Goal: Task Accomplishment & Management: Complete application form

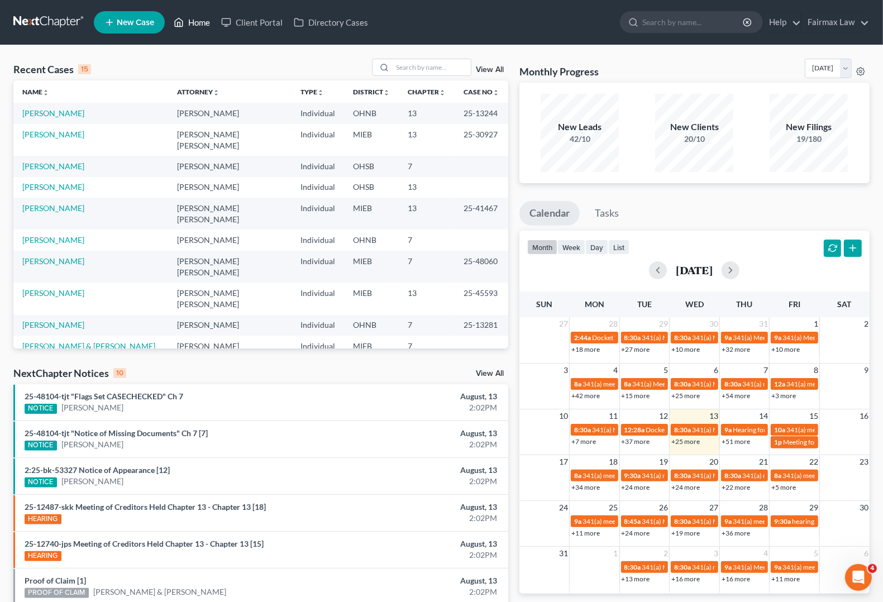
click at [194, 26] on link "Home" at bounding box center [191, 22] width 47 height 20
click at [196, 18] on link "Home" at bounding box center [191, 22] width 47 height 20
click at [411, 64] on input "search" at bounding box center [431, 67] width 78 height 16
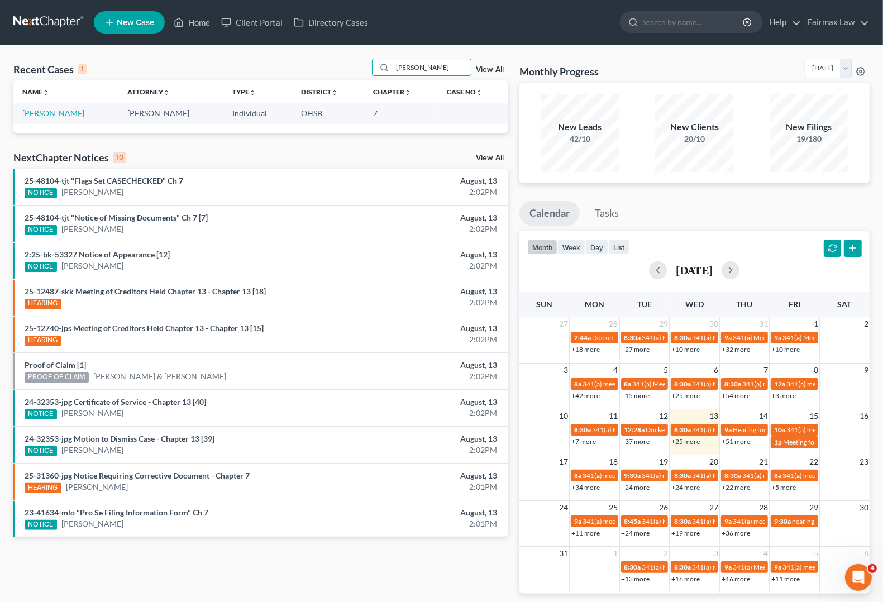
type input "[PERSON_NAME]"
click at [37, 114] on link "[PERSON_NAME]" at bounding box center [53, 112] width 62 height 9
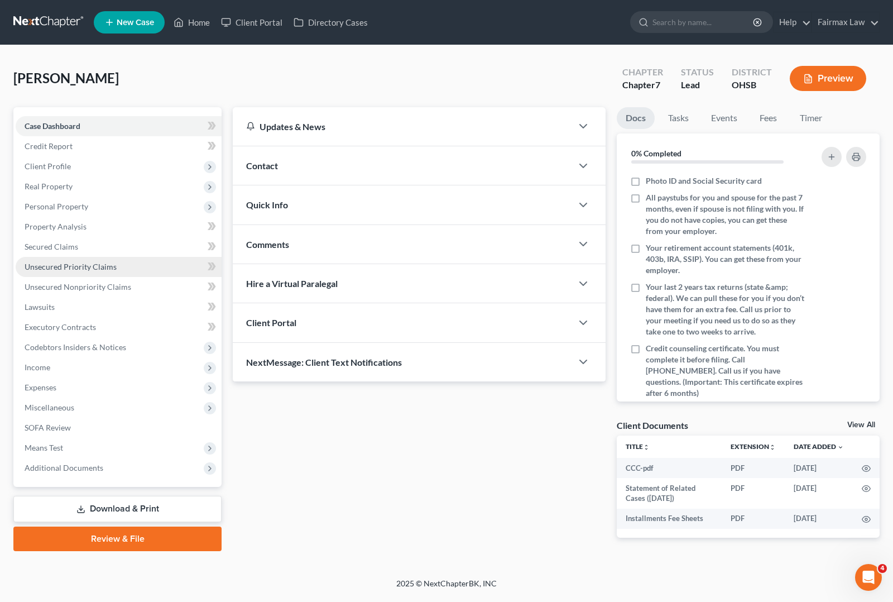
click at [50, 269] on span "Unsecured Priority Claims" at bounding box center [71, 266] width 92 height 9
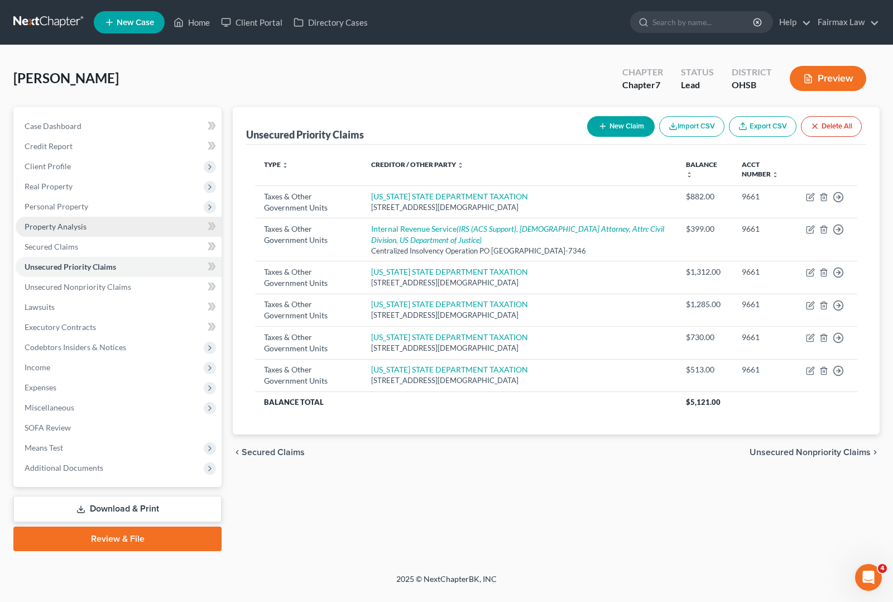
click at [45, 228] on span "Property Analysis" at bounding box center [56, 226] width 62 height 9
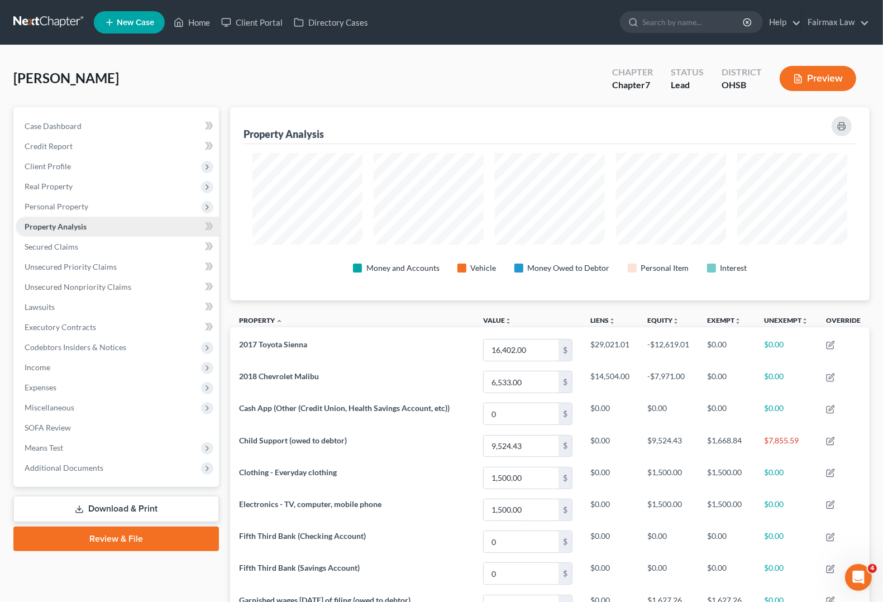
scroll to position [193, 639]
click at [46, 207] on span "Personal Property" at bounding box center [57, 206] width 64 height 9
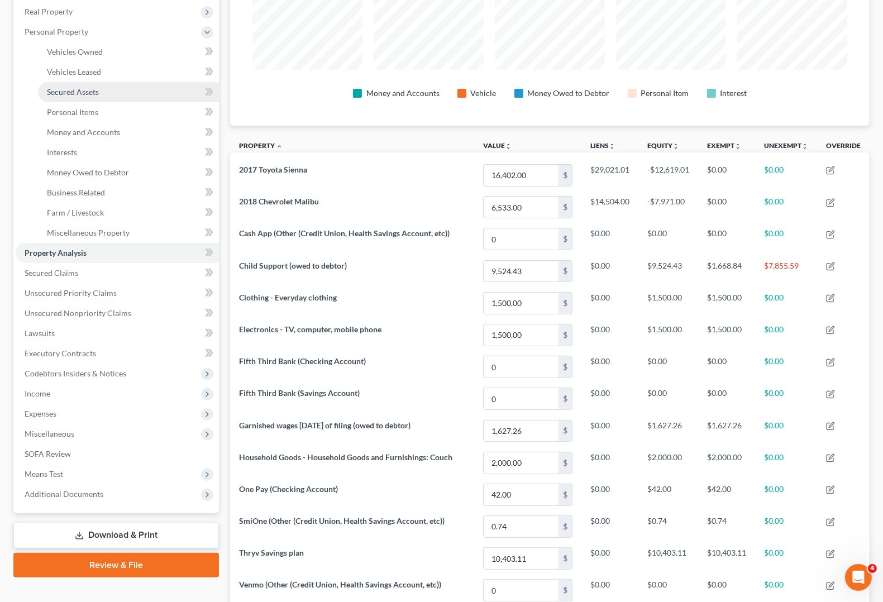
scroll to position [279, 0]
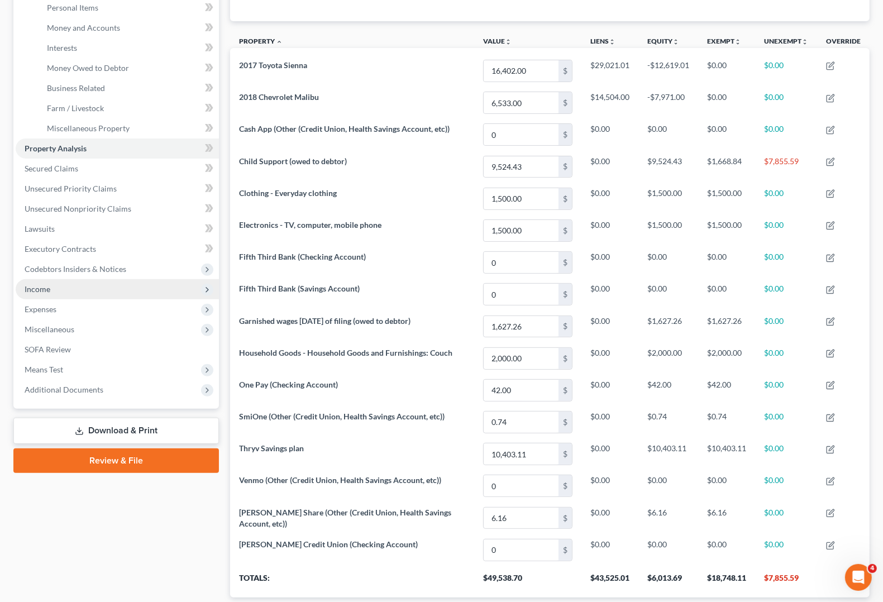
click at [40, 292] on span "Income" at bounding box center [117, 289] width 203 height 20
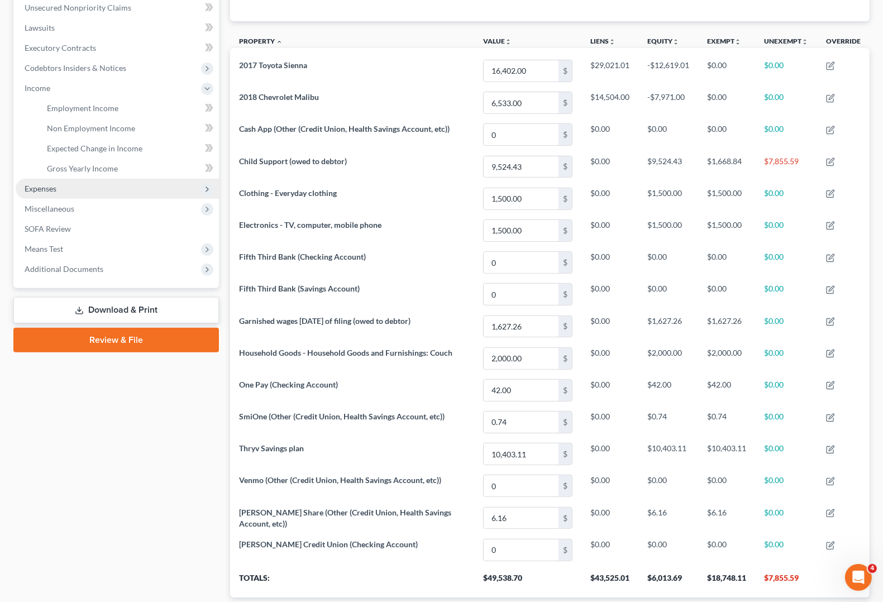
click at [50, 185] on span "Expenses" at bounding box center [41, 188] width 32 height 9
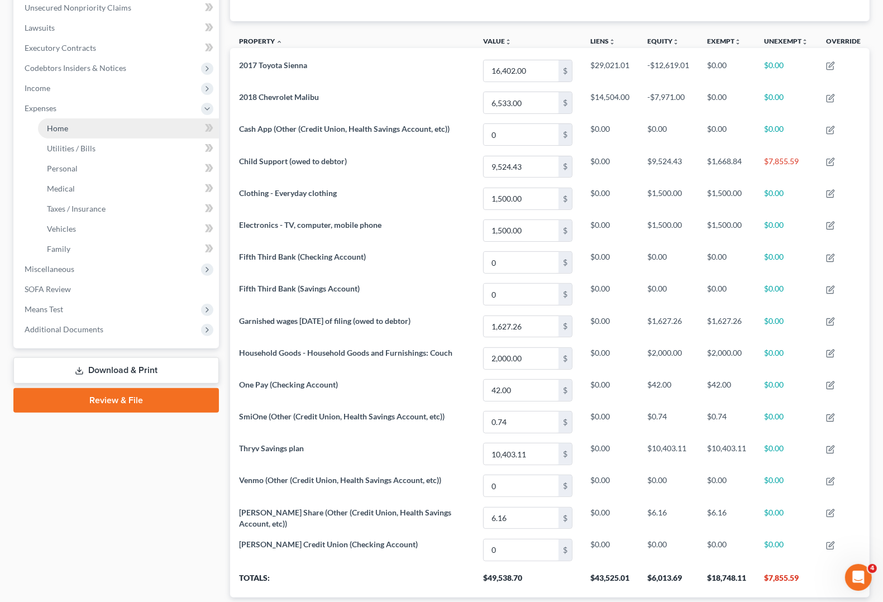
click at [63, 128] on span "Home" at bounding box center [57, 127] width 21 height 9
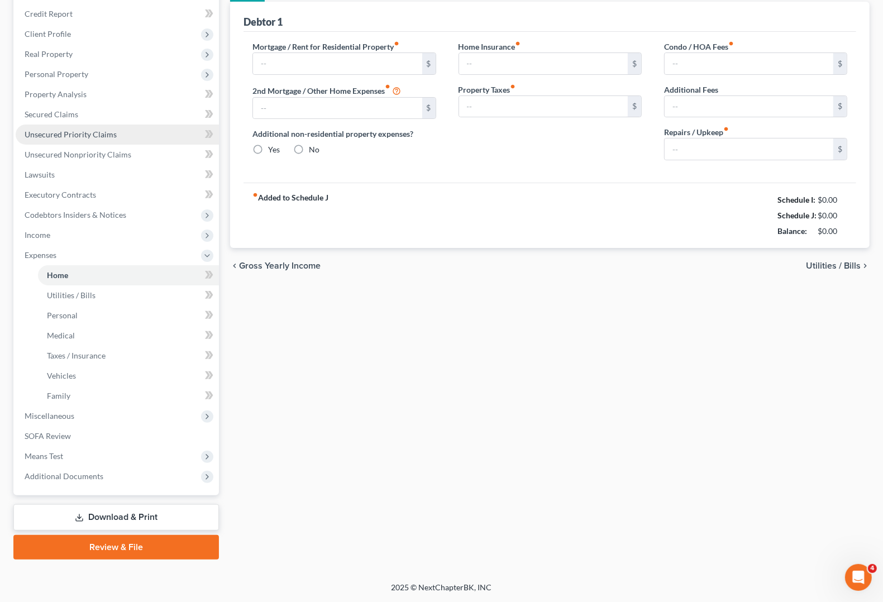
scroll to position [1, 0]
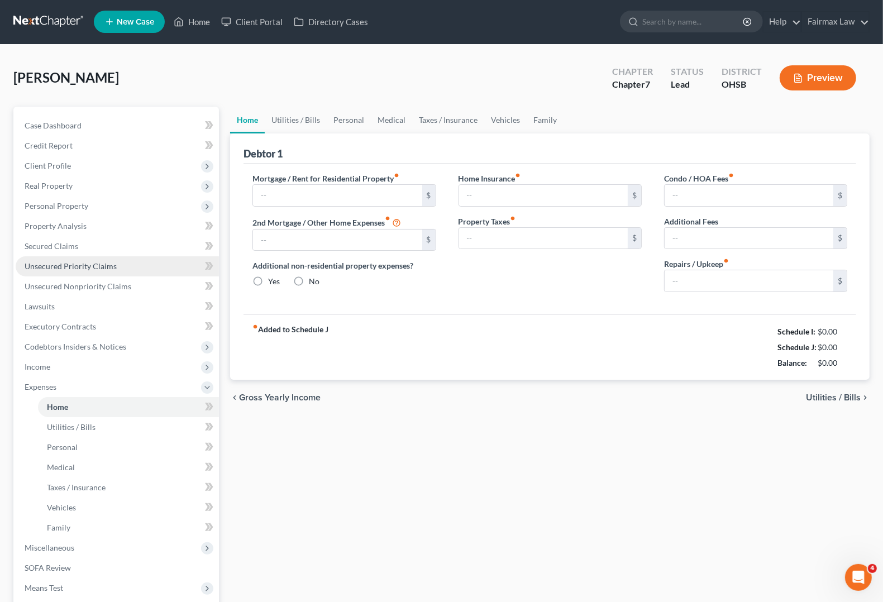
type input "1,400.00"
type input "0.00"
radio input "true"
type input "0.00"
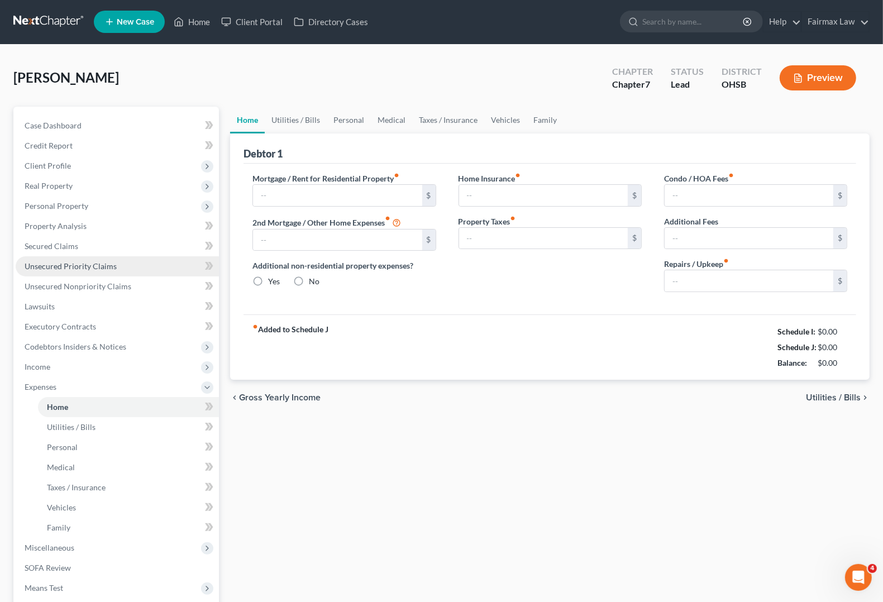
type input "0.00"
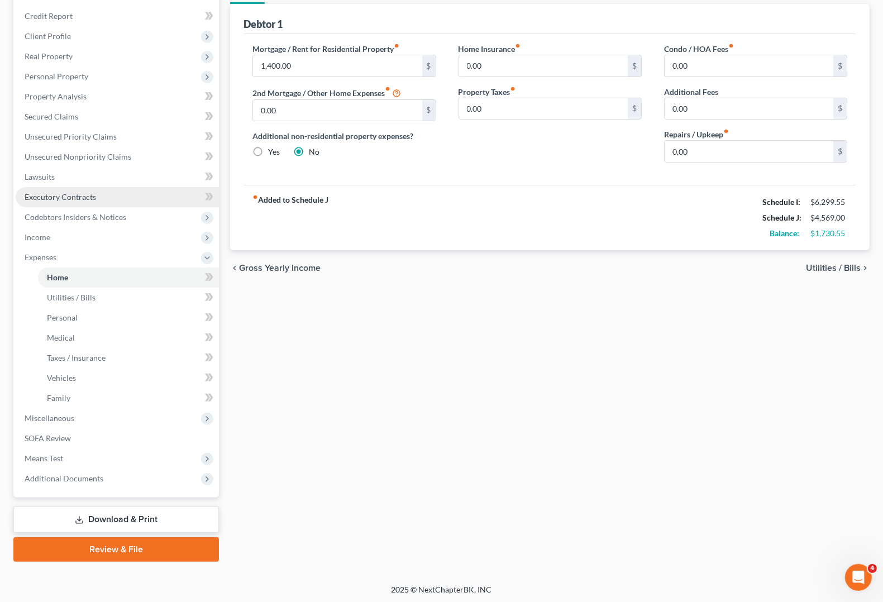
scroll to position [131, 0]
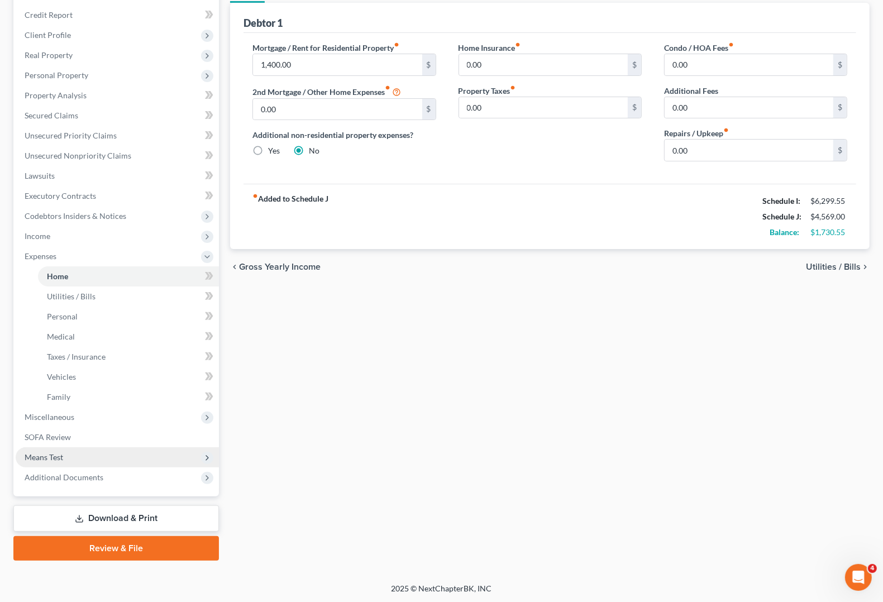
click at [56, 458] on span "Means Test" at bounding box center [44, 456] width 39 height 9
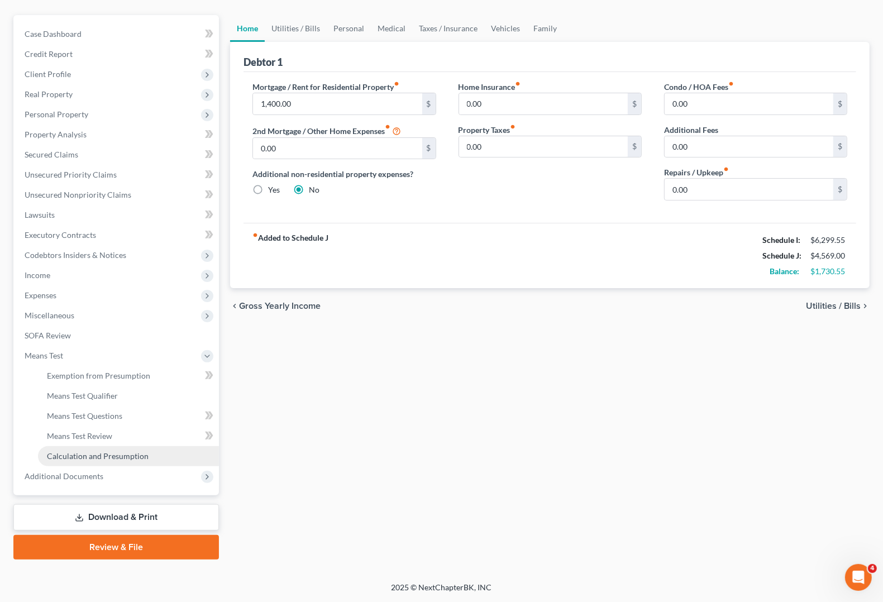
scroll to position [90, 0]
click at [126, 449] on link "Calculation and Presumption" at bounding box center [128, 458] width 181 height 20
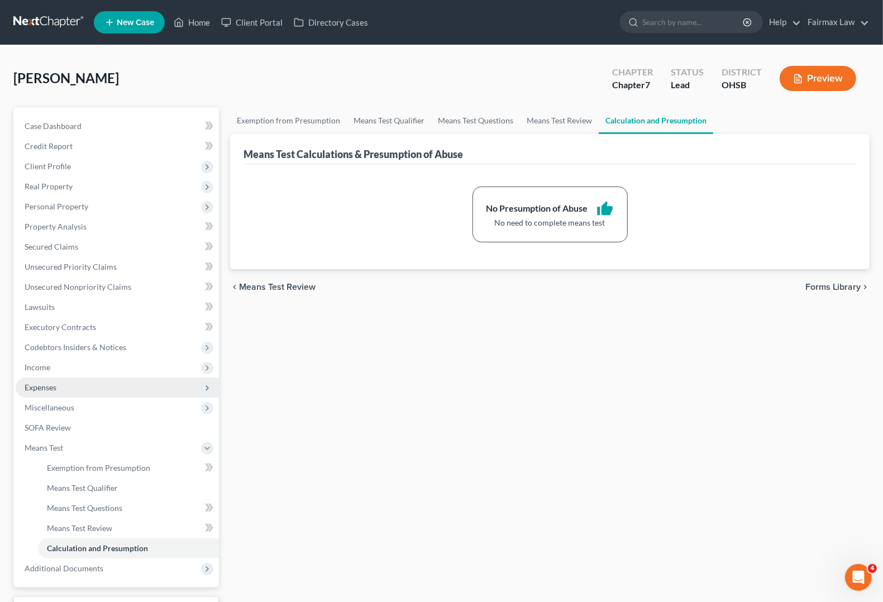
click at [41, 390] on span "Expenses" at bounding box center [41, 386] width 32 height 9
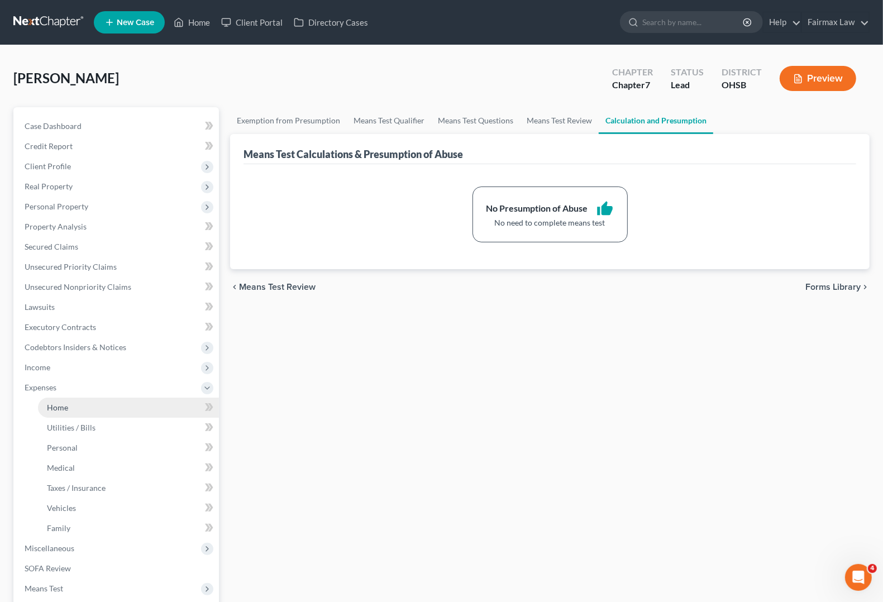
click at [58, 412] on link "Home" at bounding box center [128, 407] width 181 height 20
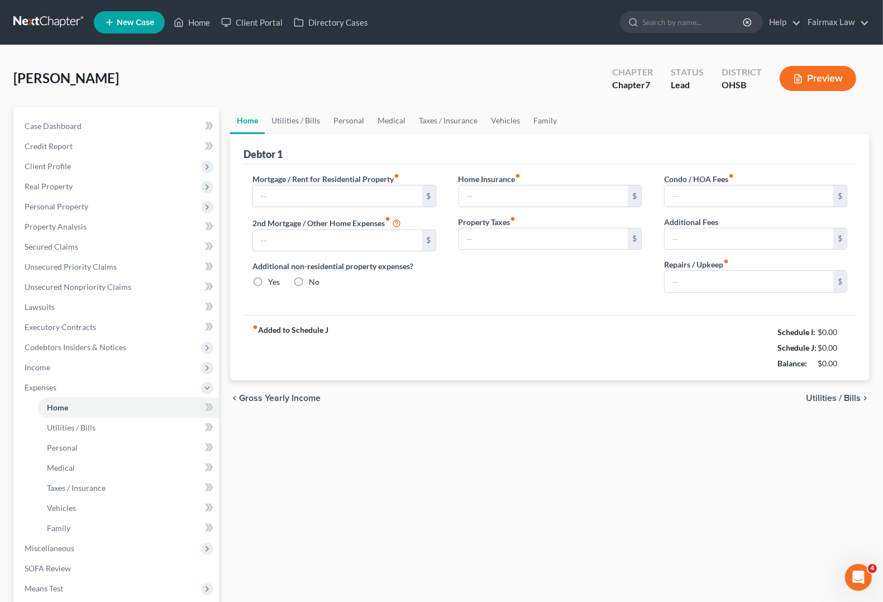
type input "1,400.00"
type input "0.00"
radio input "true"
type input "0.00"
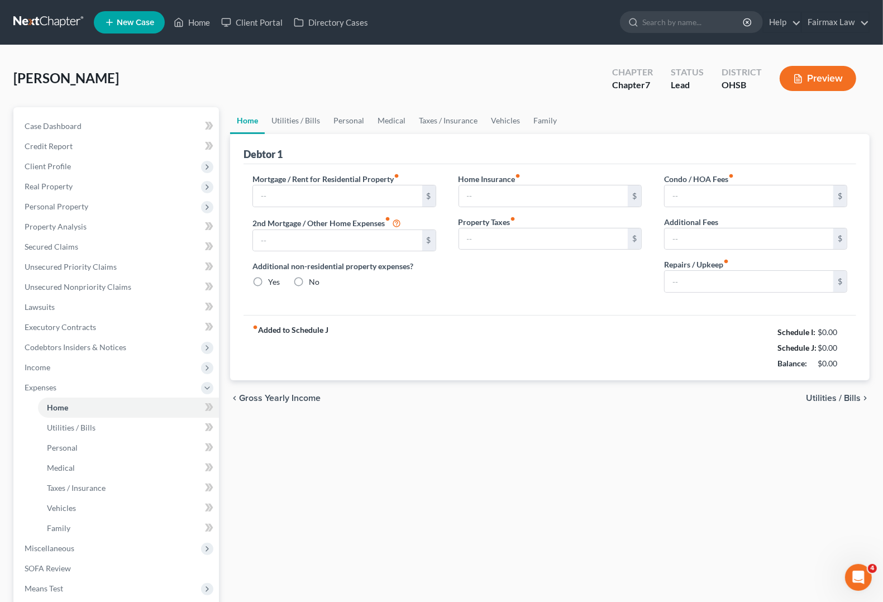
type input "0.00"
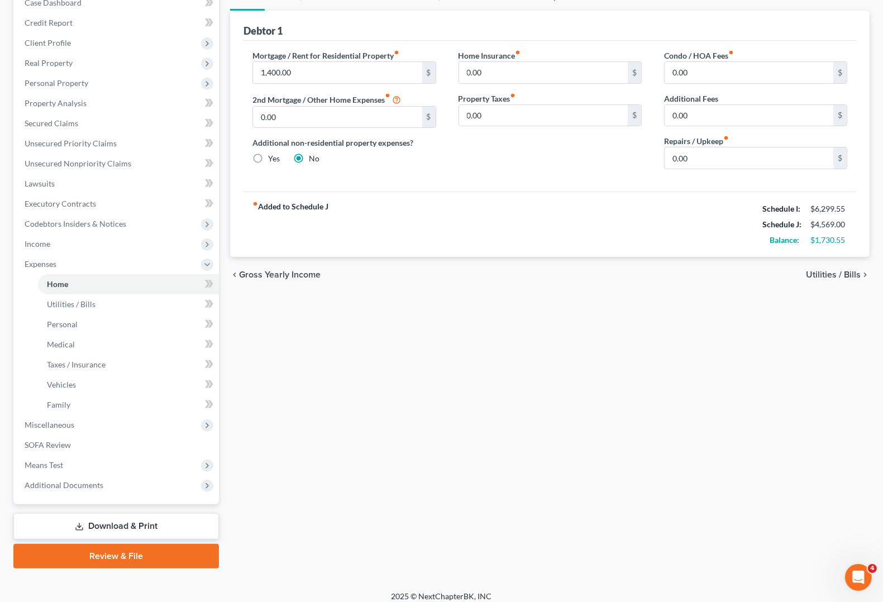
scroll to position [131, 0]
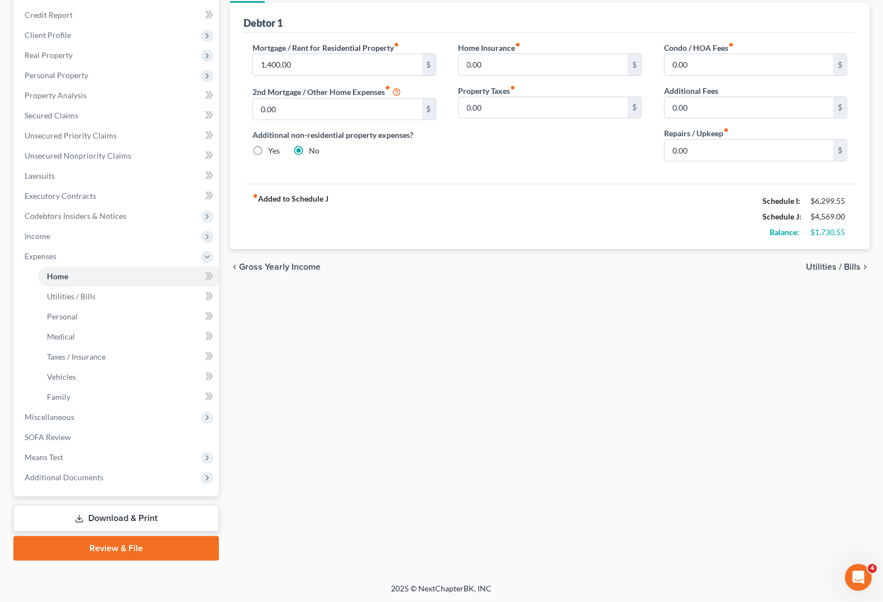
click at [825, 270] on span "Utilities / Bills" at bounding box center [833, 266] width 55 height 9
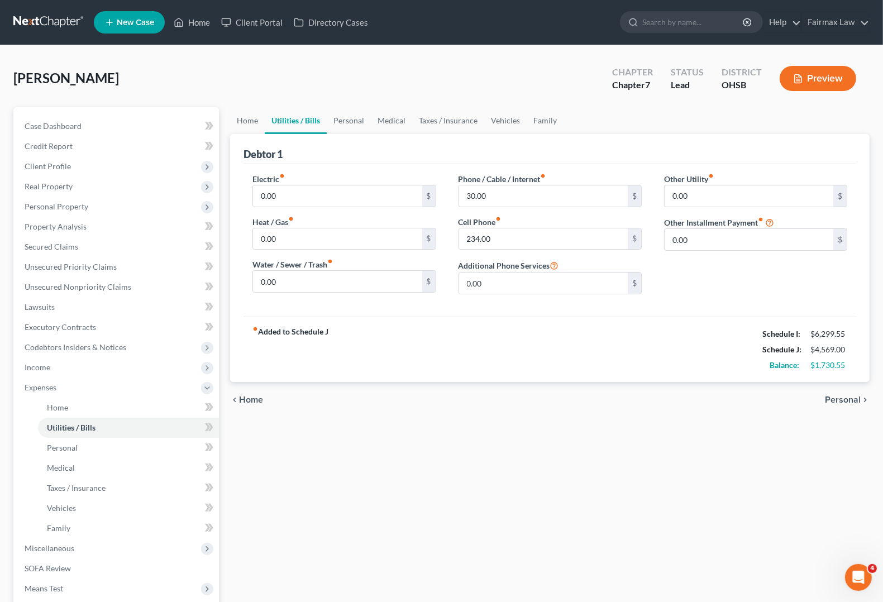
click at [853, 397] on span "Personal" at bounding box center [843, 399] width 36 height 9
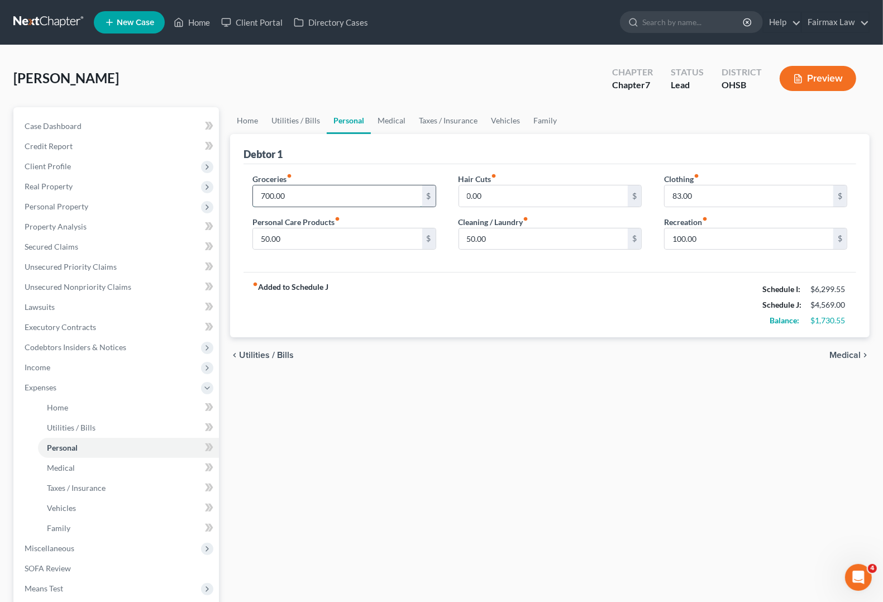
click at [308, 193] on input "700.00" at bounding box center [337, 195] width 169 height 21
type input "1,100.00"
type input "100.00"
type input "300.00"
click at [687, 295] on div "fiber_manual_record Added to Schedule J Schedule I: $6,299.55 Schedule J: $5,23…" at bounding box center [549, 304] width 612 height 65
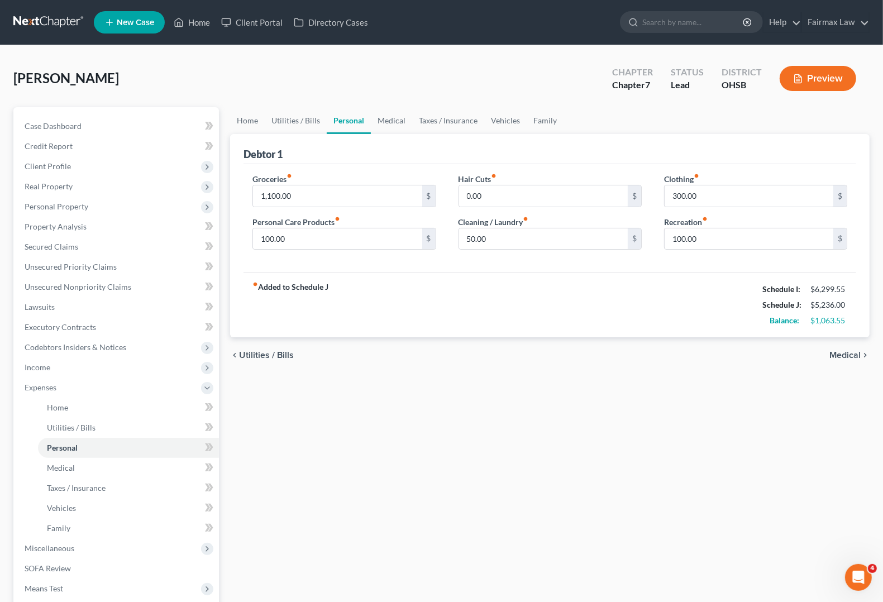
click at [841, 357] on span "Medical" at bounding box center [844, 355] width 31 height 9
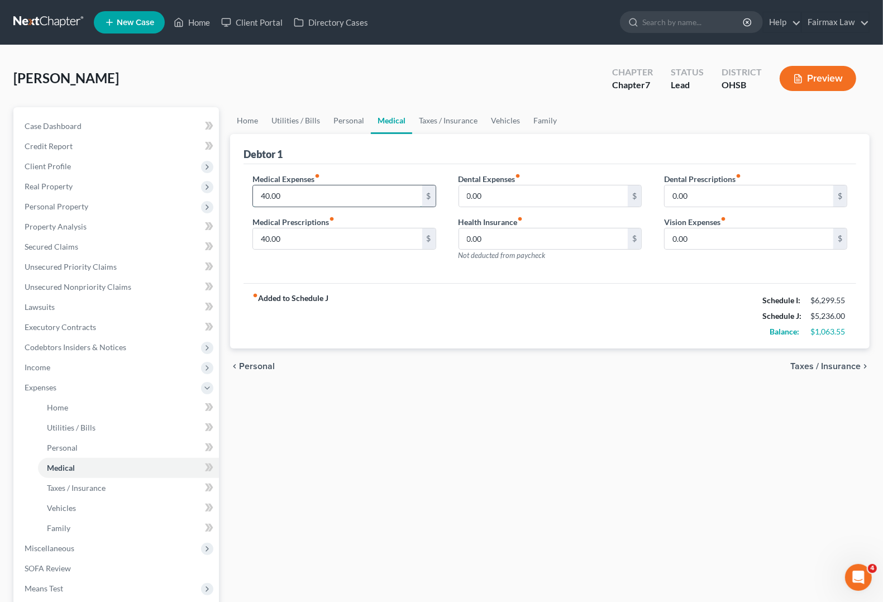
click at [311, 191] on input "40.00" at bounding box center [337, 195] width 169 height 21
type input "357.00"
click at [302, 194] on input "357.00" at bounding box center [337, 195] width 169 height 21
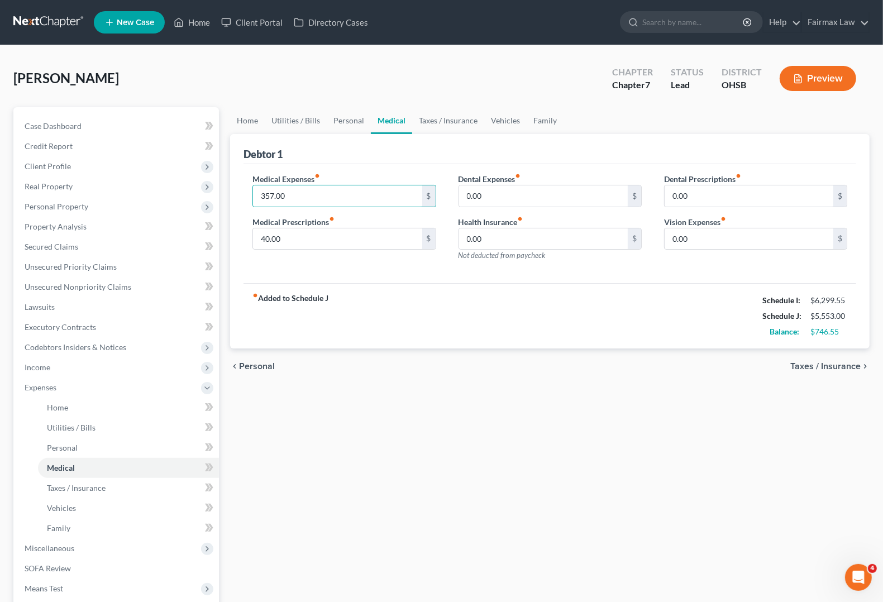
click at [467, 289] on div "fiber_manual_record Added to Schedule J Schedule I: $6,299.55 Schedule J: $5,55…" at bounding box center [549, 315] width 612 height 65
click at [325, 241] on input "40.00" at bounding box center [337, 238] width 169 height 21
click at [847, 363] on span "Taxes / Insurance" at bounding box center [825, 366] width 70 height 9
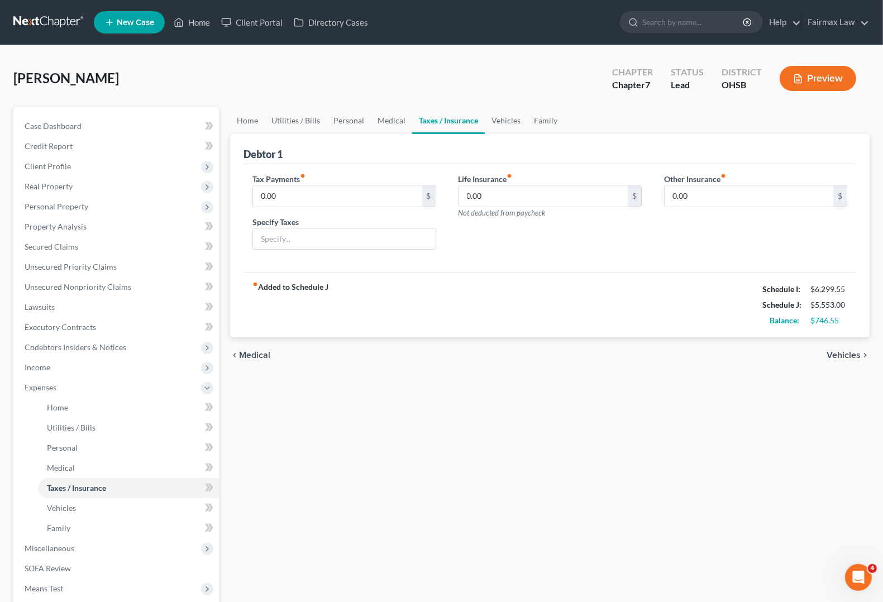
click at [849, 348] on div "chevron_left Medical Vehicles chevron_right" at bounding box center [549, 355] width 639 height 36
click at [850, 351] on span "Vehicles" at bounding box center [843, 355] width 34 height 9
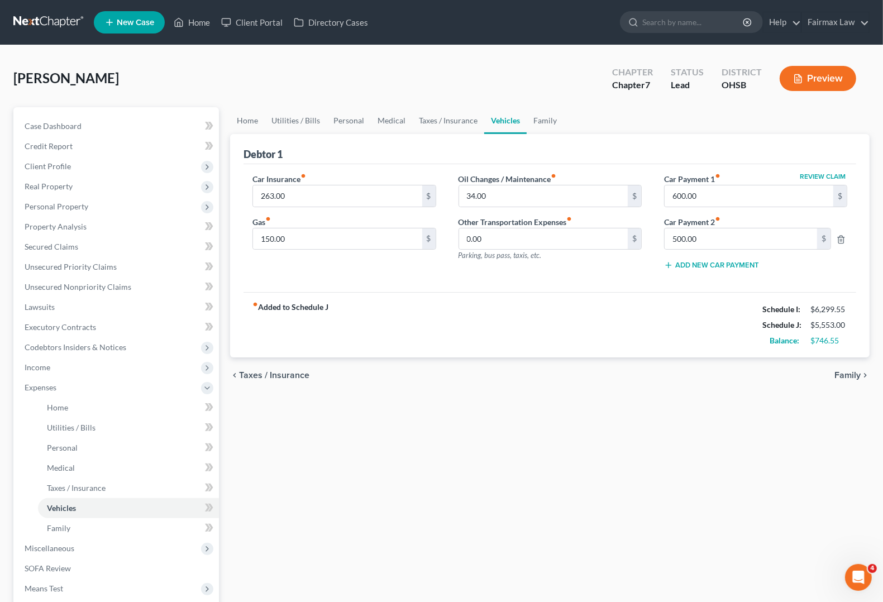
click at [858, 373] on span "Family" at bounding box center [847, 375] width 26 height 9
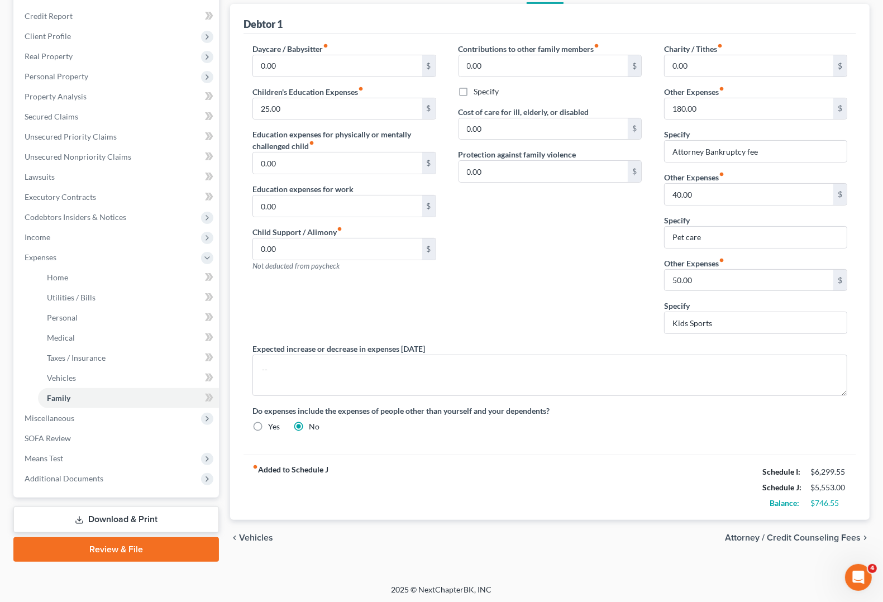
scroll to position [131, 0]
click at [265, 536] on span "Vehicles" at bounding box center [256, 536] width 34 height 9
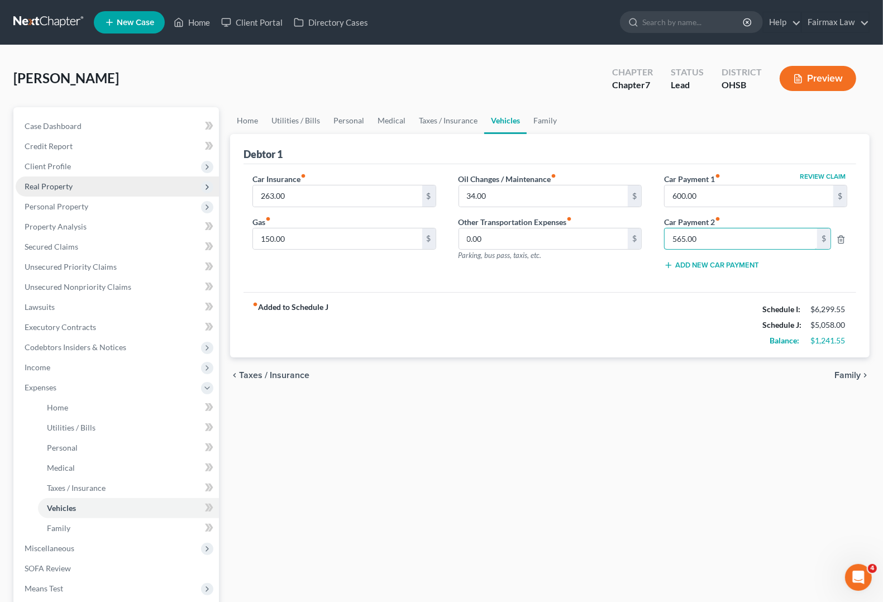
type input "565.00"
type input "566.00"
type input "784.00"
click at [310, 194] on input "263.00" at bounding box center [337, 195] width 169 height 21
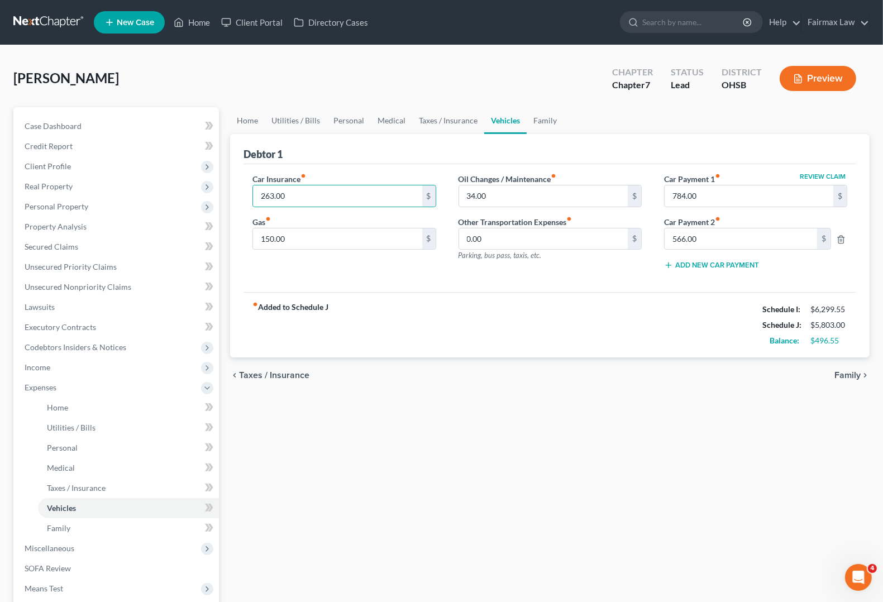
click at [861, 375] on icon "chevron_right" at bounding box center [864, 375] width 9 height 9
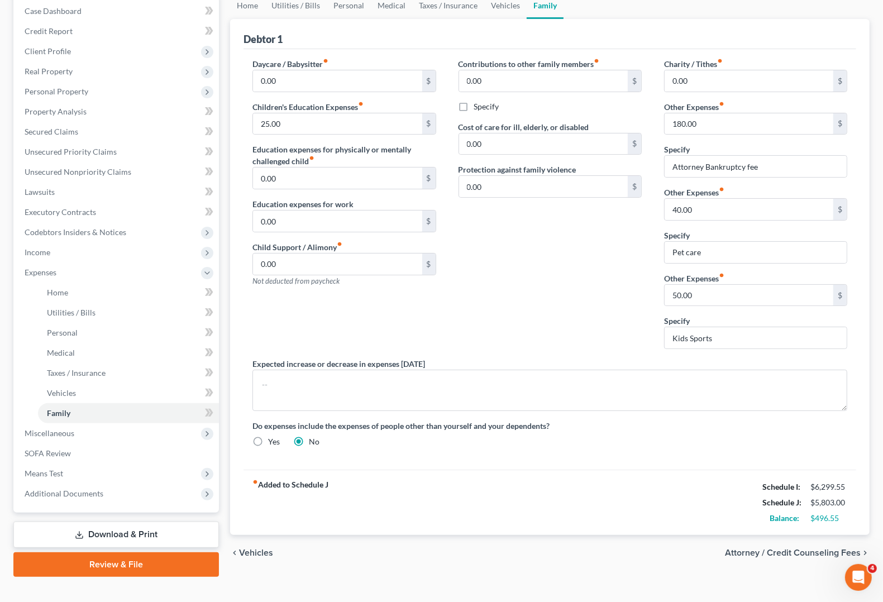
scroll to position [131, 0]
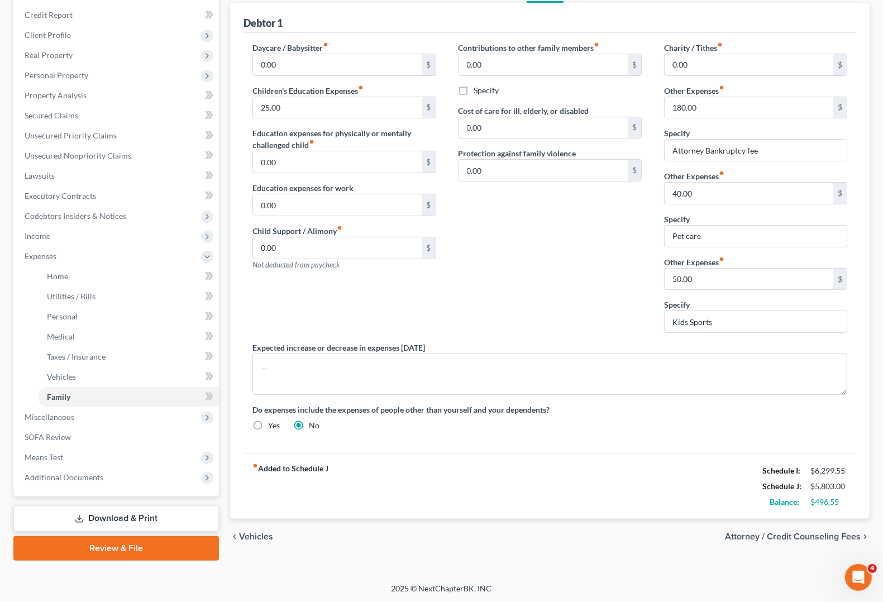
click at [258, 539] on span "Vehicles" at bounding box center [256, 536] width 34 height 9
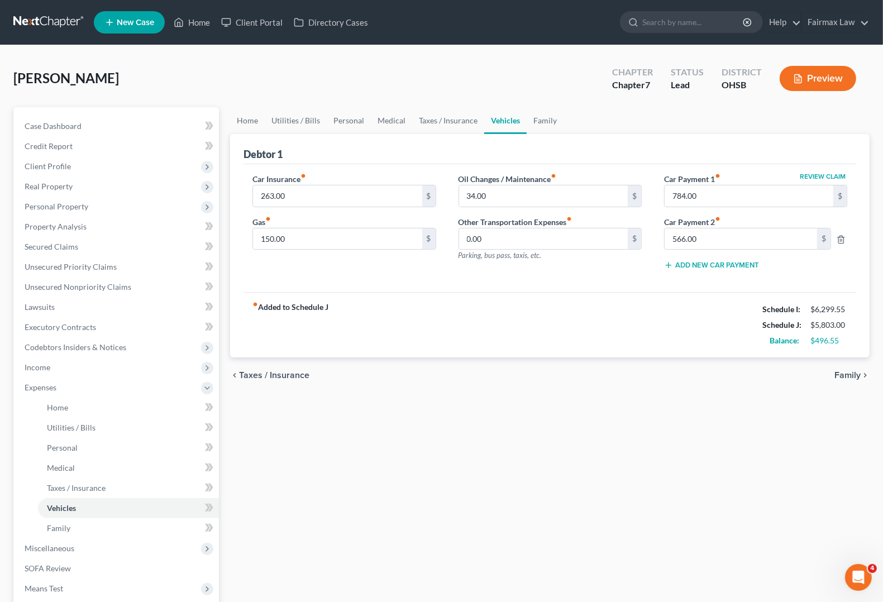
drag, startPoint x: 358, startPoint y: 176, endPoint x: 344, endPoint y: 181, distance: 15.0
click at [357, 176] on div "Car Insurance fiber_manual_record 263.00 $" at bounding box center [343, 190] width 183 height 34
type input "263.00"
click at [313, 238] on input "150.00" at bounding box center [337, 238] width 169 height 21
click at [355, 336] on div "fiber_manual_record Added to Schedule J Schedule I: $6,299.55 Schedule J: $5,80…" at bounding box center [549, 324] width 612 height 65
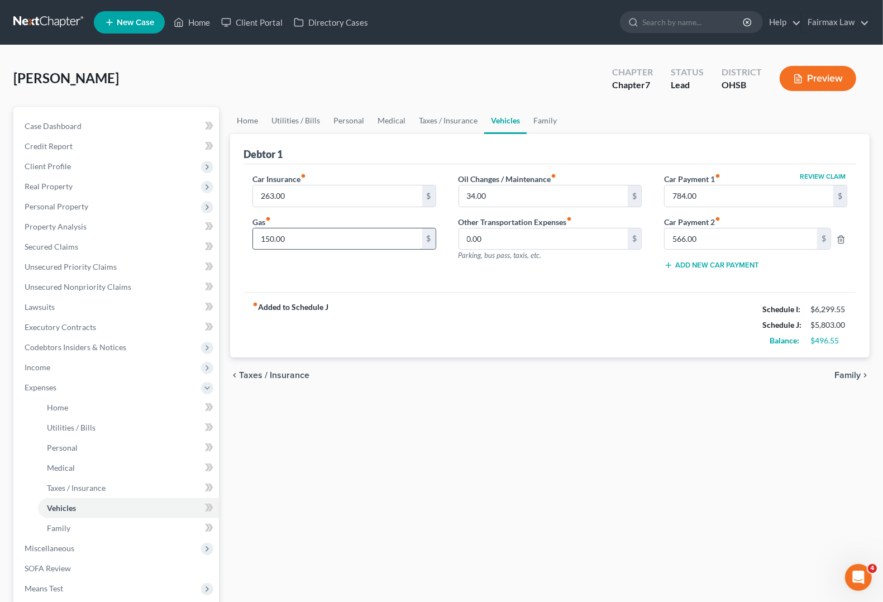
click at [342, 242] on input "150.00" at bounding box center [337, 238] width 169 height 21
click at [325, 239] on input "150.00" at bounding box center [337, 238] width 169 height 21
drag, startPoint x: 325, startPoint y: 239, endPoint x: -321, endPoint y: 131, distance: 654.8
click at [0, 131] on html "Home New Case Client Portal Directory Cases Fairmax Law [PERSON_NAME][EMAIL_ADD…" at bounding box center [441, 367] width 883 height 734
type input "300.00"
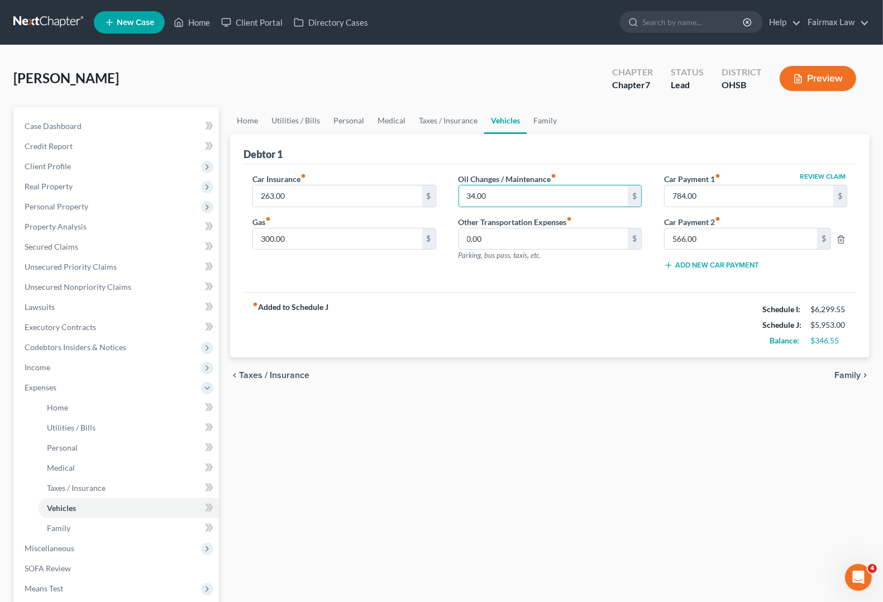
click at [845, 88] on button "Preview" at bounding box center [817, 78] width 76 height 25
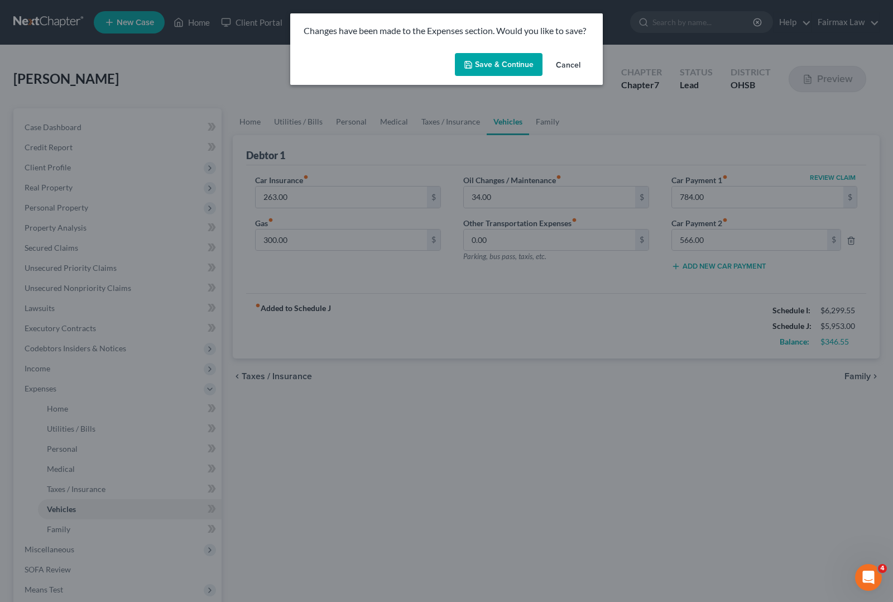
click at [514, 66] on button "Save & Continue" at bounding box center [499, 64] width 88 height 23
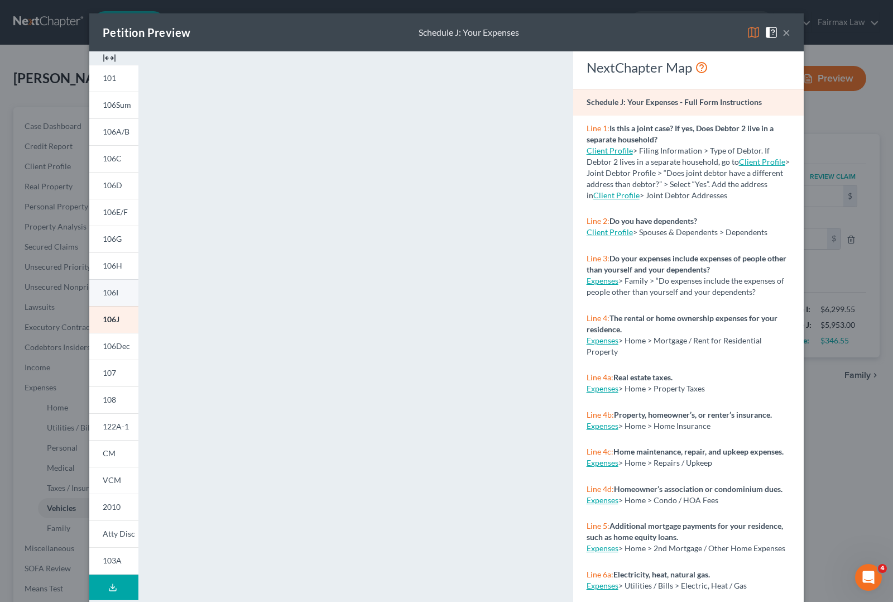
click at [103, 290] on span "106I" at bounding box center [111, 292] width 16 height 9
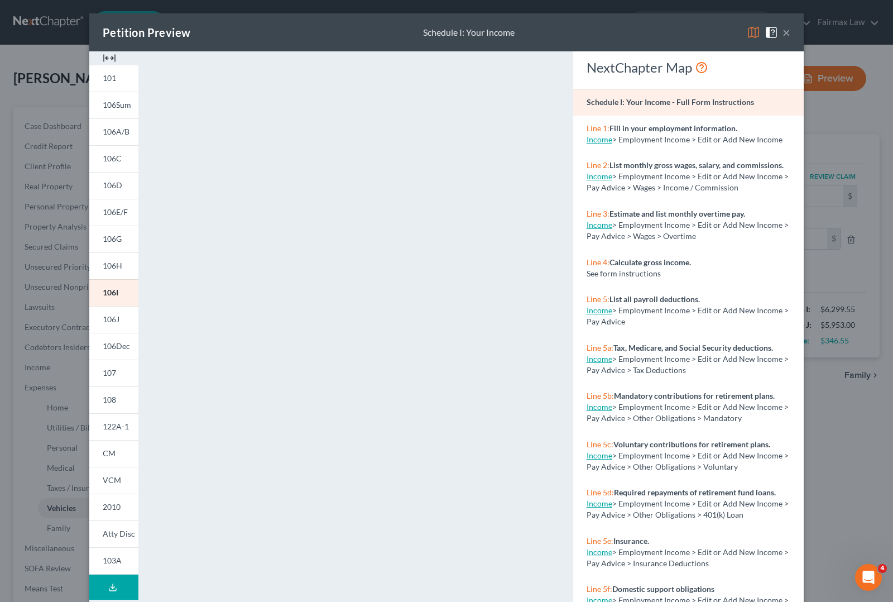
drag, startPoint x: 784, startPoint y: 35, endPoint x: 785, endPoint y: 43, distance: 8.4
click at [785, 35] on button "×" at bounding box center [787, 32] width 8 height 13
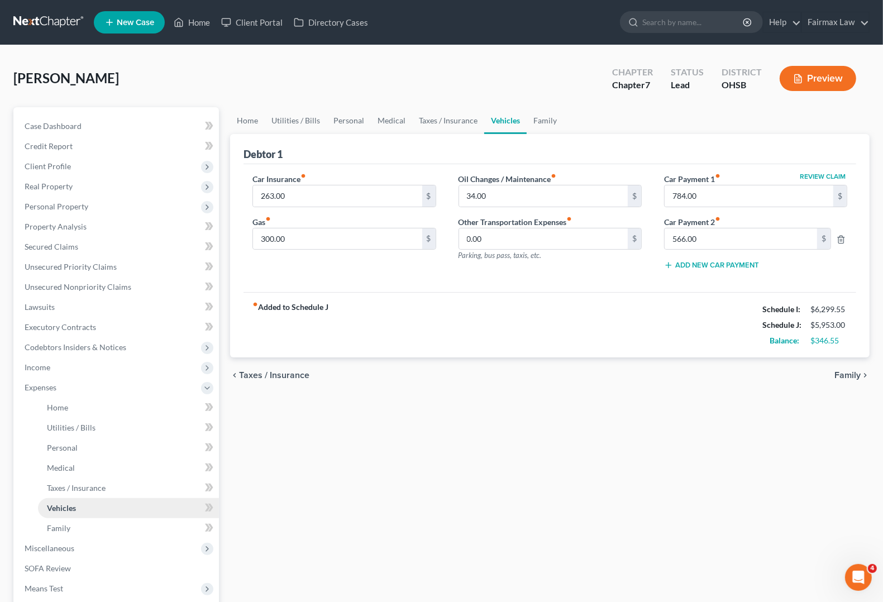
click at [65, 505] on span "Vehicles" at bounding box center [61, 507] width 29 height 9
type input "60.00"
click at [841, 374] on span "Family" at bounding box center [847, 375] width 26 height 9
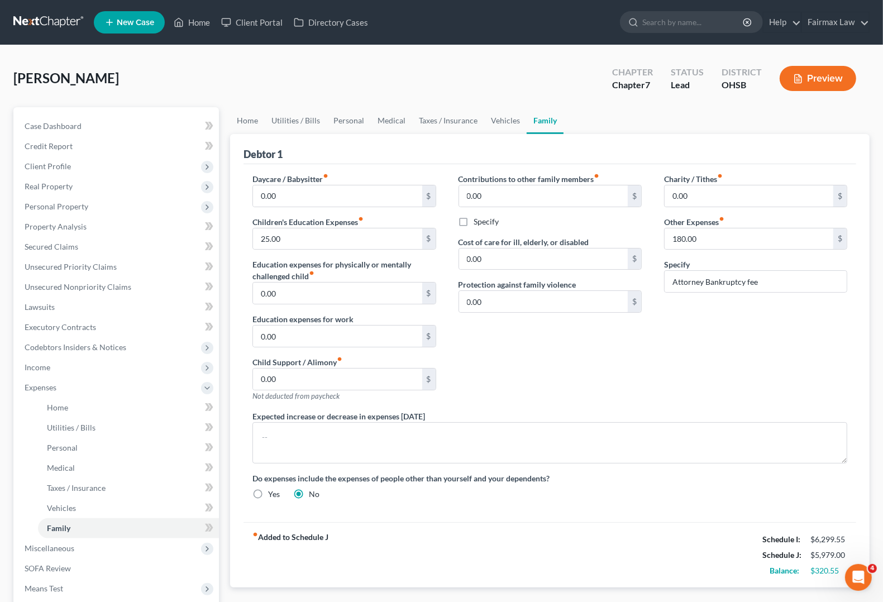
click at [577, 360] on div "Contributions to other family members fiber_manual_record 0.00 $ Specify Cost o…" at bounding box center [549, 291] width 205 height 237
click at [539, 380] on div "Contributions to other family members fiber_manual_record 0.00 $ Specify Cost o…" at bounding box center [549, 291] width 205 height 237
click at [635, 375] on div "Contributions to other family members fiber_manual_record 0.00 $ Specify Cost o…" at bounding box center [549, 291] width 205 height 237
click at [562, 347] on div "Contributions to other family members fiber_manual_record 0.00 $ Specify Cost o…" at bounding box center [549, 291] width 205 height 237
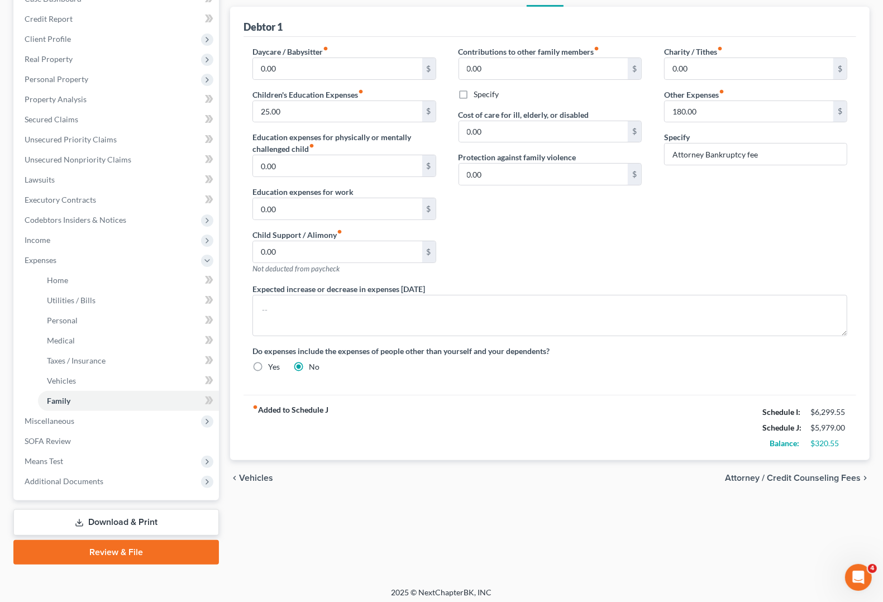
scroll to position [131, 0]
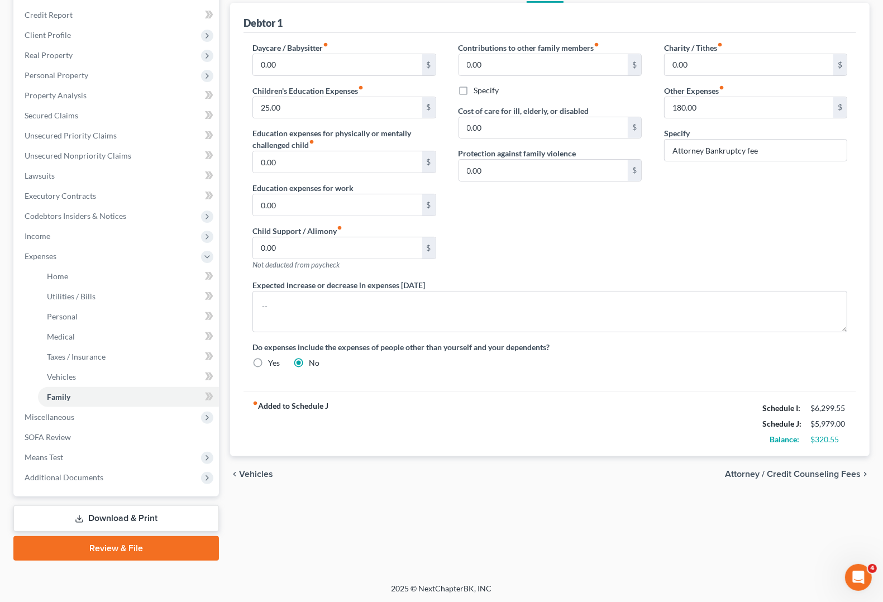
click at [263, 475] on span "Vehicles" at bounding box center [256, 474] width 34 height 9
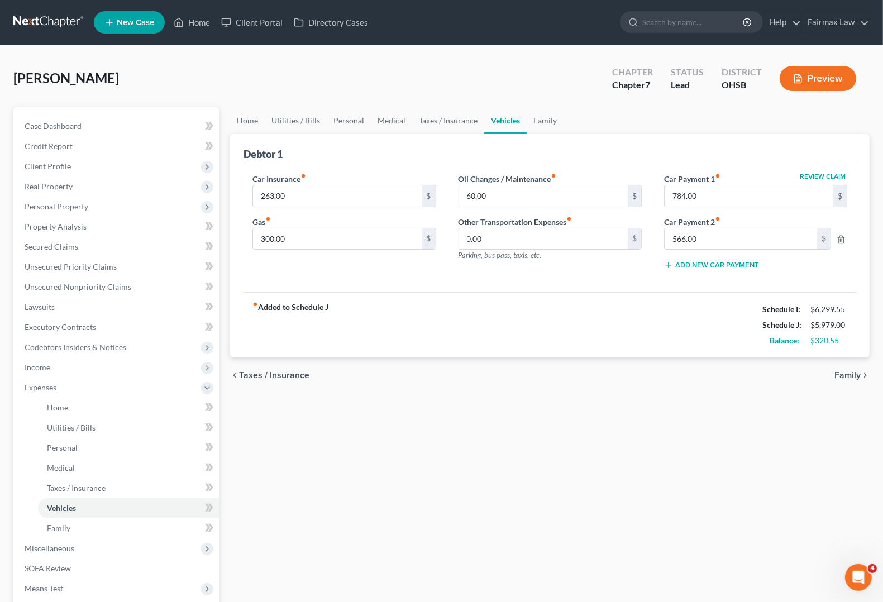
click at [841, 378] on span "Family" at bounding box center [847, 375] width 26 height 9
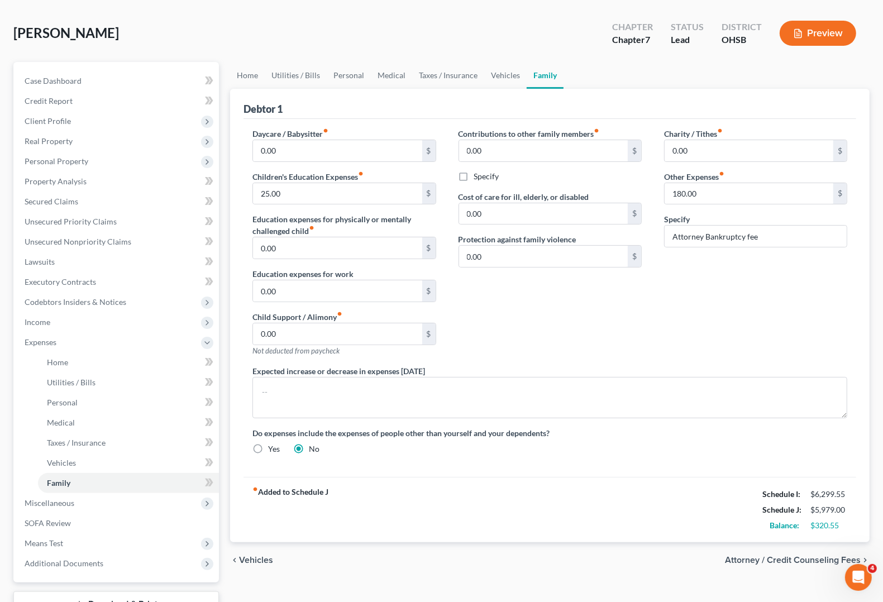
scroll to position [70, 0]
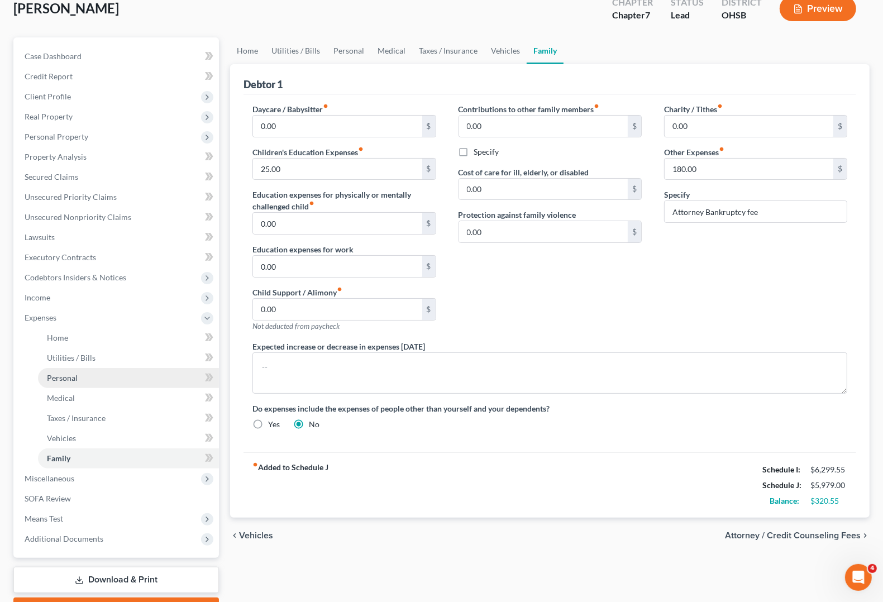
click at [61, 382] on link "Personal" at bounding box center [128, 378] width 181 height 20
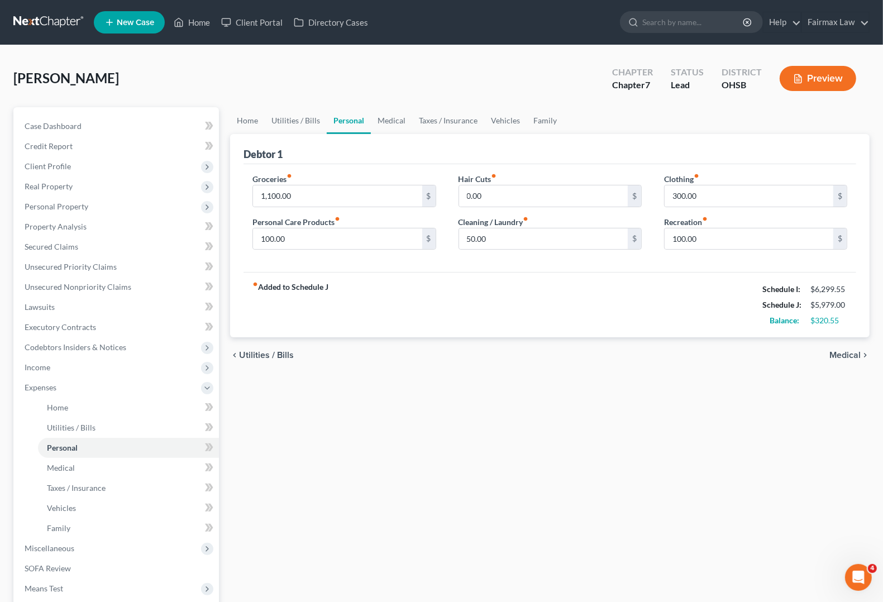
click at [698, 286] on div "fiber_manual_record Added to Schedule J Schedule I: $6,299.55 Schedule J: $5,97…" at bounding box center [549, 304] width 612 height 65
click at [843, 356] on span "Medical" at bounding box center [844, 355] width 31 height 9
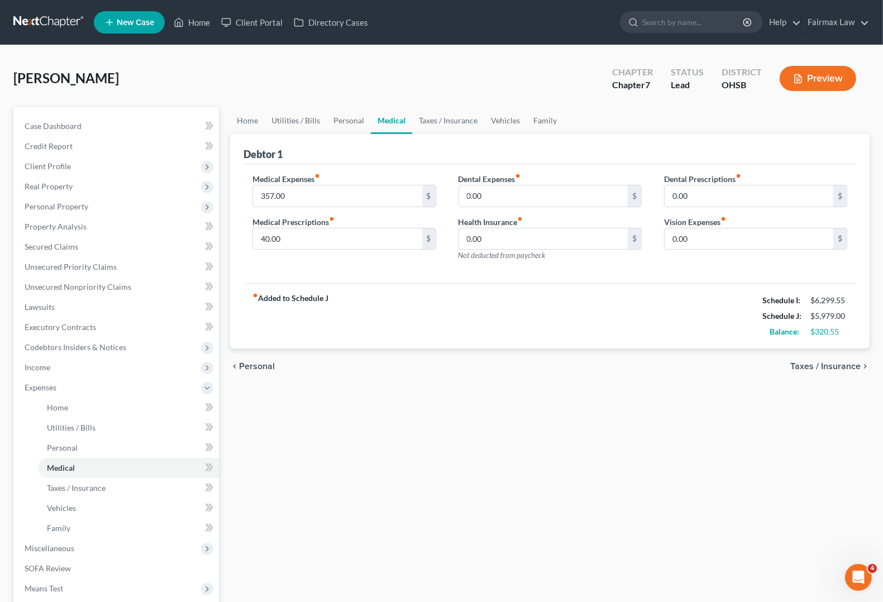
click at [833, 369] on span "Taxes / Insurance" at bounding box center [825, 366] width 70 height 9
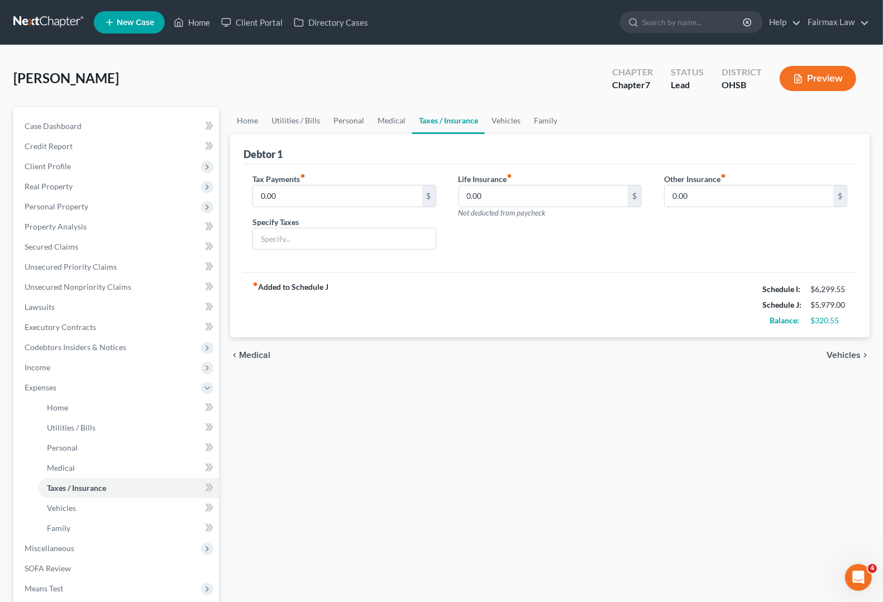
click at [842, 358] on span "Vehicles" at bounding box center [843, 355] width 34 height 9
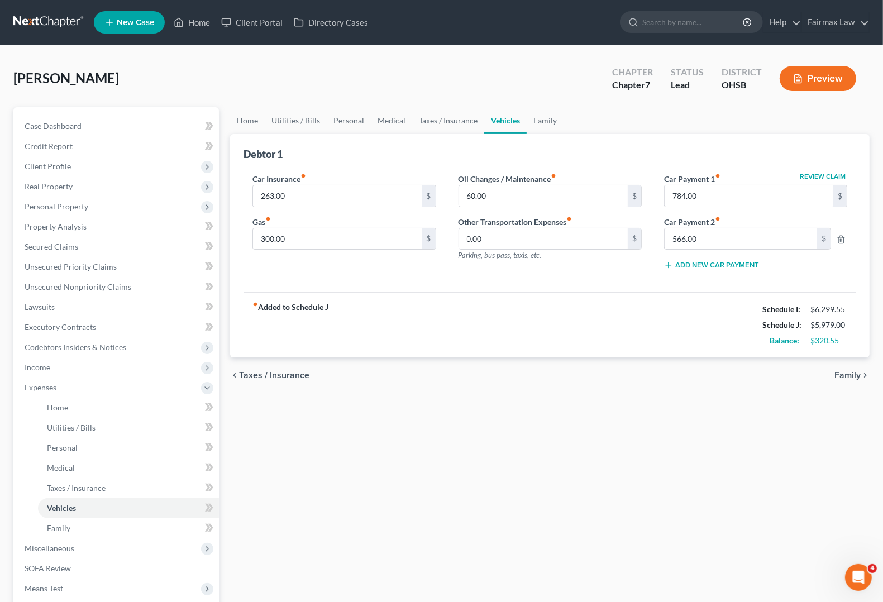
click at [843, 375] on span "Family" at bounding box center [847, 375] width 26 height 9
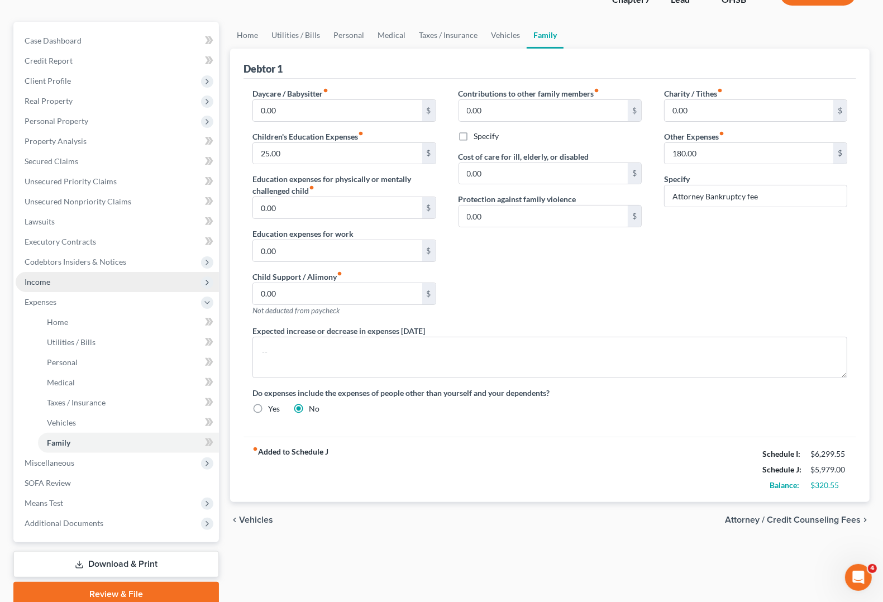
scroll to position [61, 0]
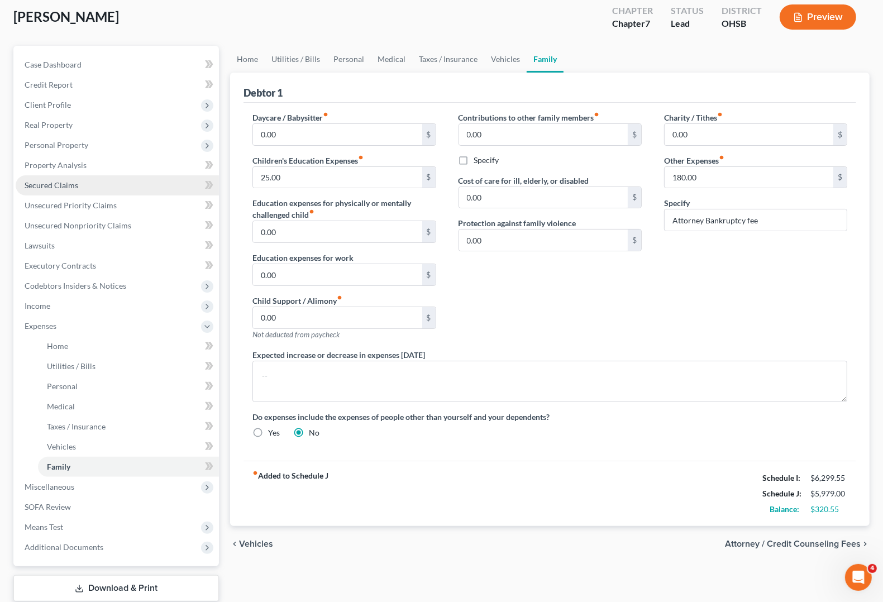
click at [79, 186] on link "Secured Claims" at bounding box center [117, 185] width 203 height 20
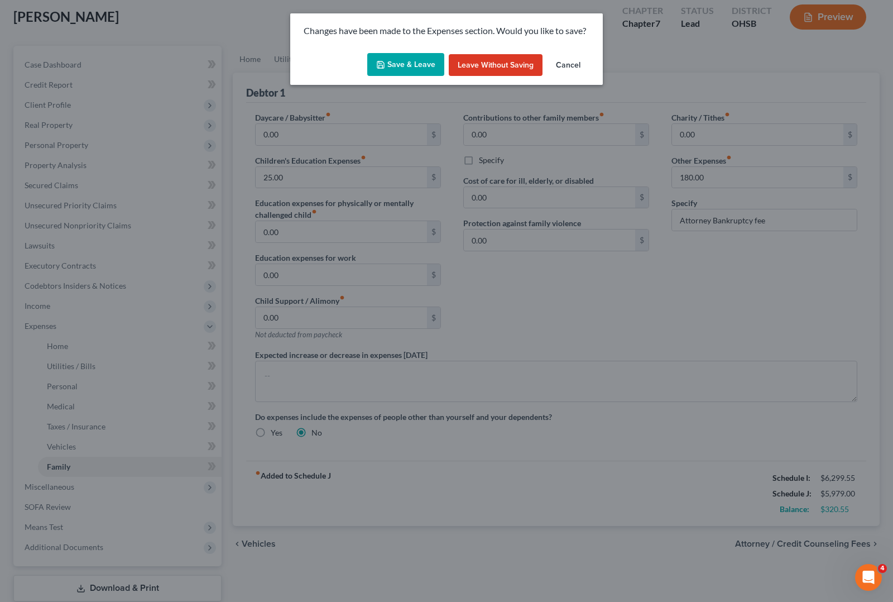
click at [418, 65] on button "Save & Leave" at bounding box center [405, 64] width 77 height 23
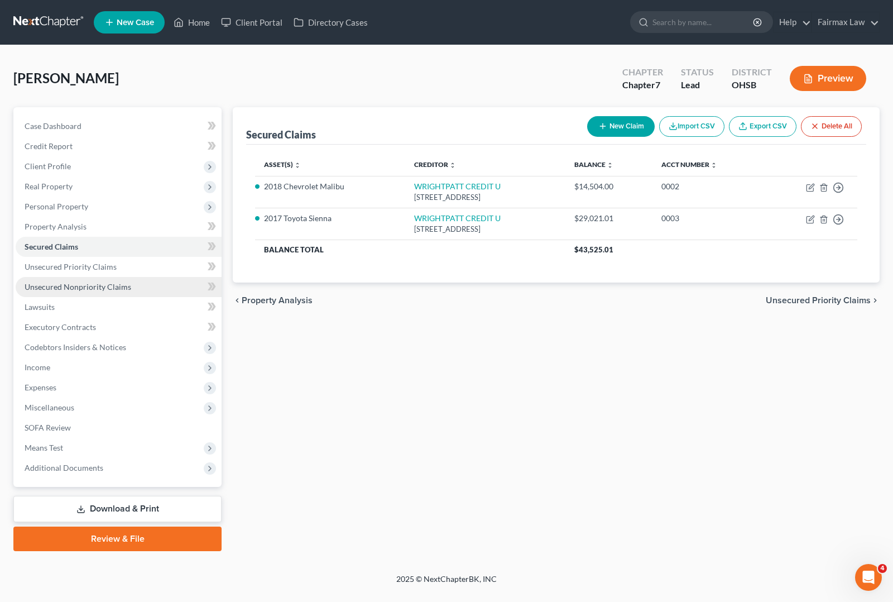
click at [91, 289] on span "Unsecured Nonpriority Claims" at bounding box center [78, 286] width 107 height 9
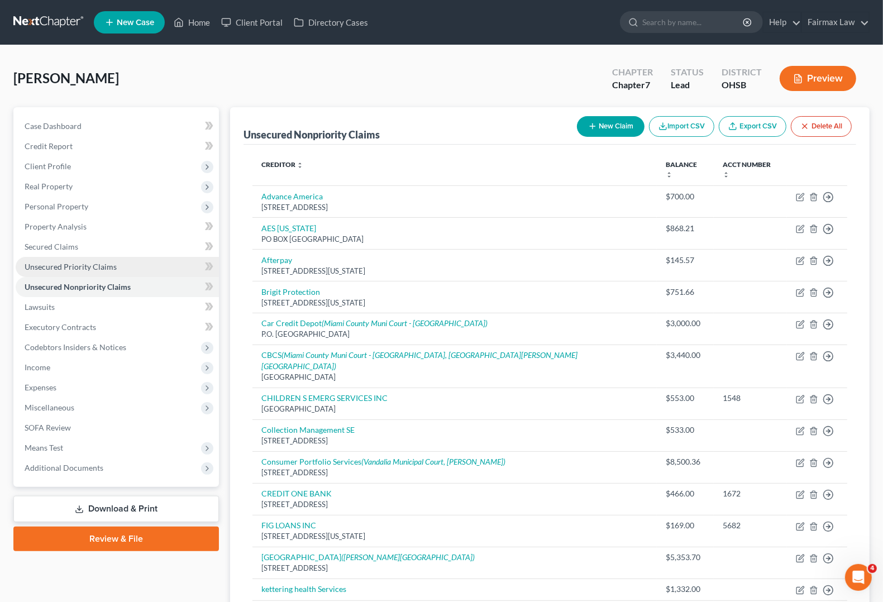
click at [65, 257] on link "Unsecured Priority Claims" at bounding box center [117, 267] width 203 height 20
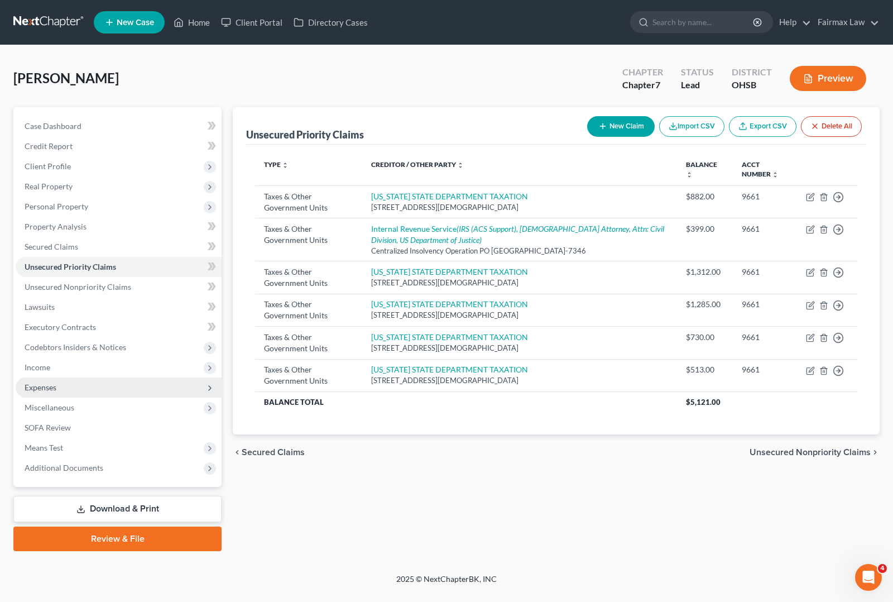
click at [36, 386] on span "Expenses" at bounding box center [41, 386] width 32 height 9
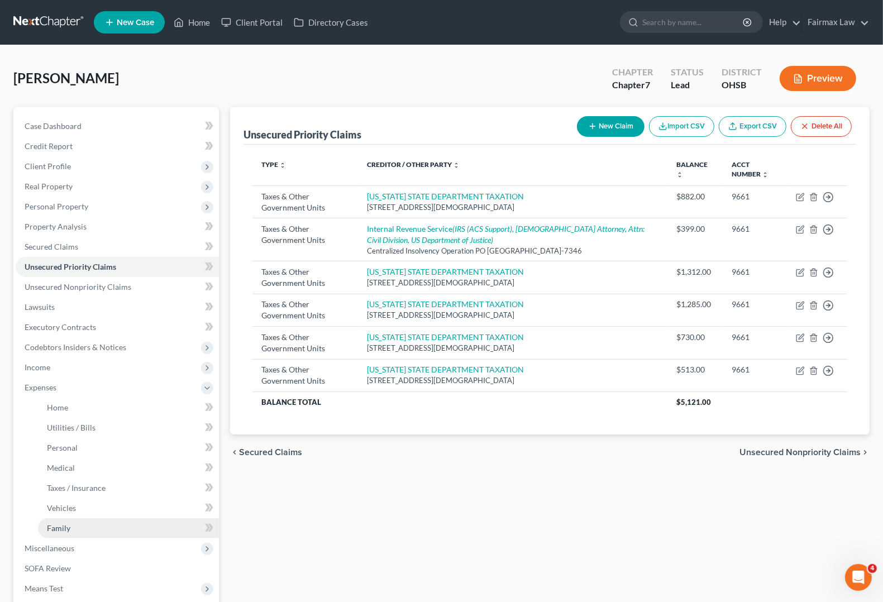
click at [60, 528] on span "Family" at bounding box center [58, 527] width 23 height 9
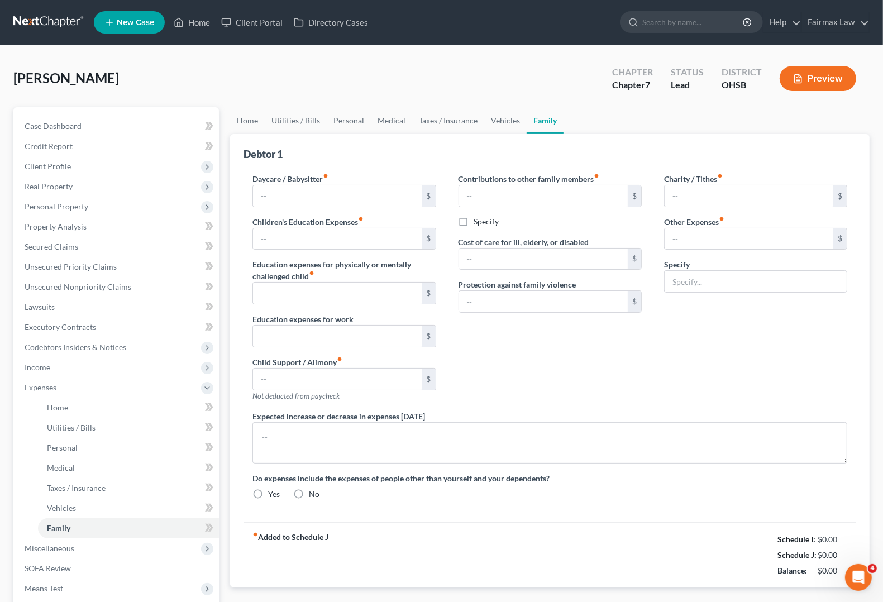
type input "0.00"
type input "25.00"
type input "0.00"
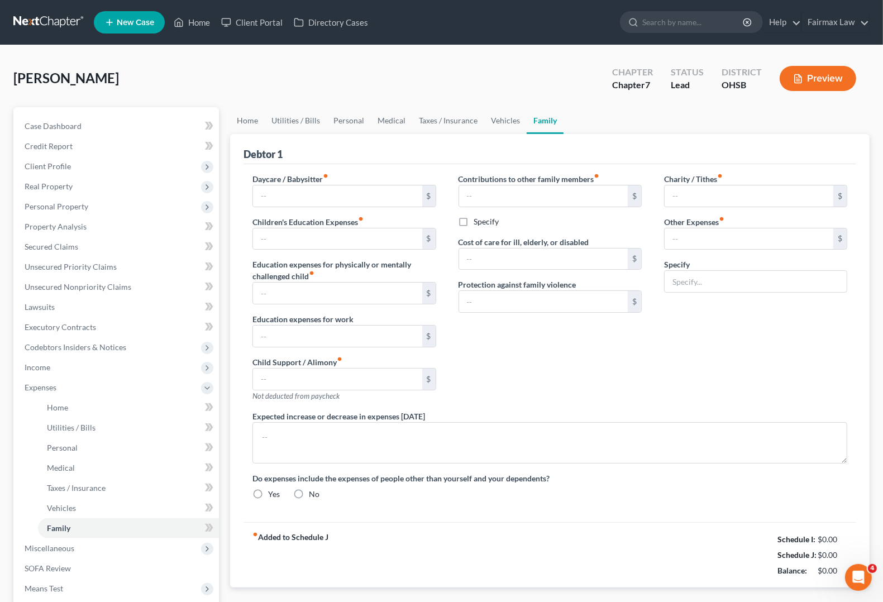
type input "0.00"
type input "180.00"
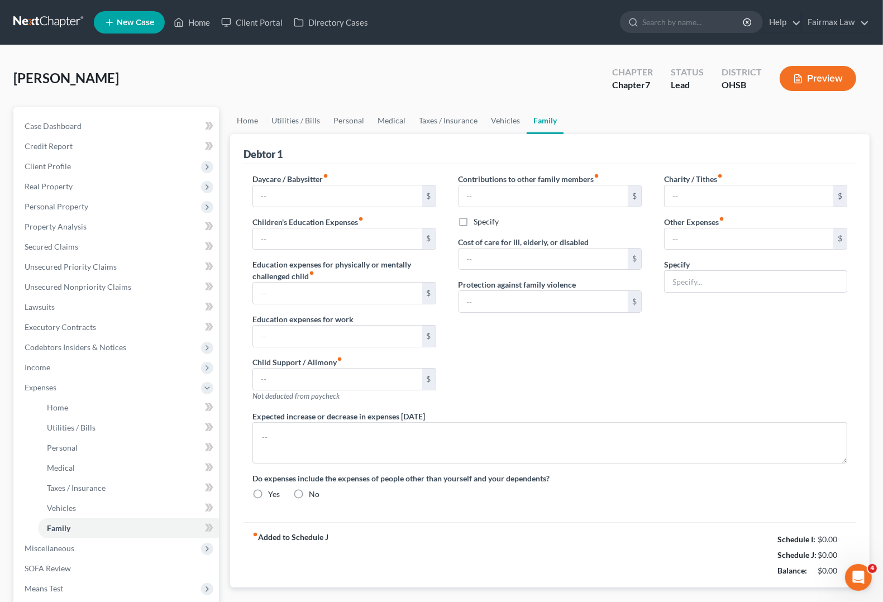
type input "Attorney Bankruptcy fee"
radio input "true"
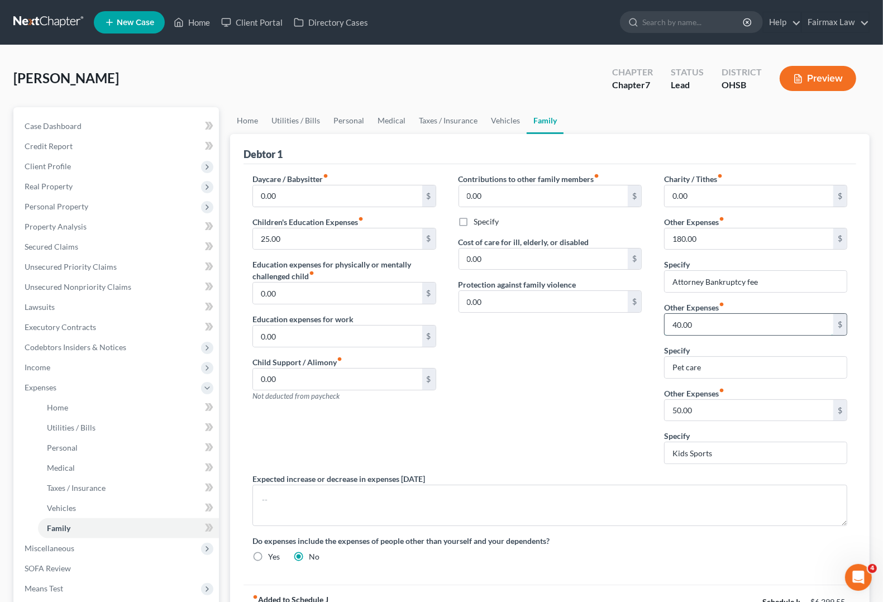
click at [670, 323] on input "40.00" at bounding box center [748, 324] width 169 height 21
type input "140.00"
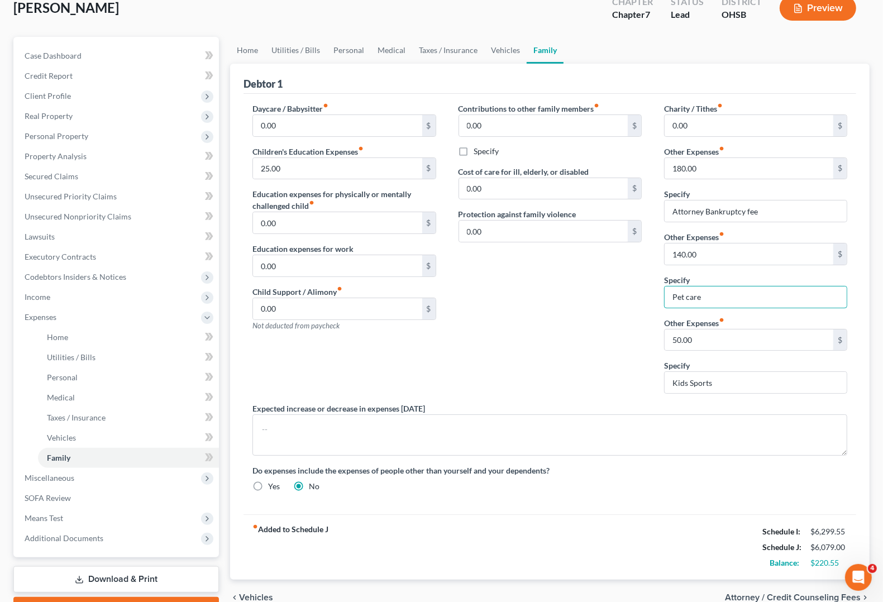
scroll to position [131, 0]
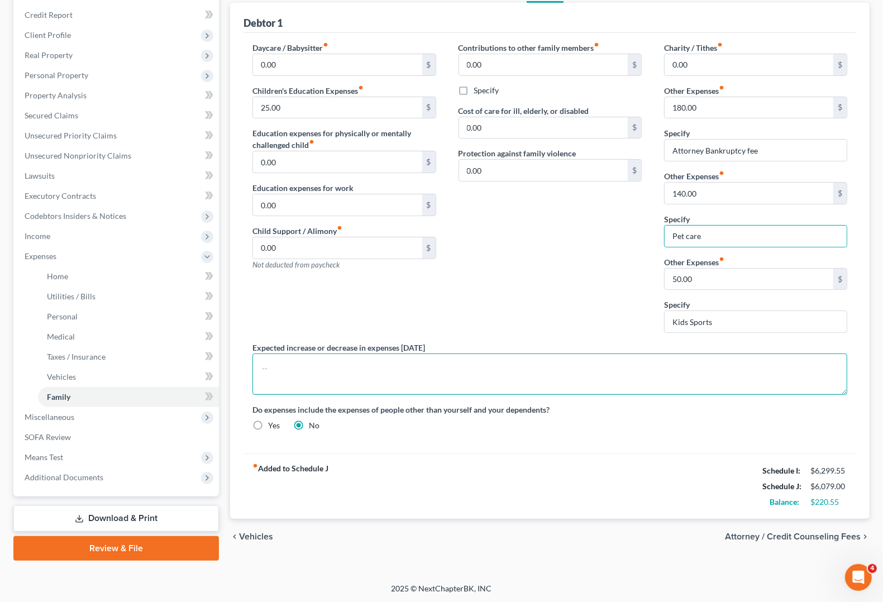
click at [448, 374] on textarea at bounding box center [549, 373] width 595 height 41
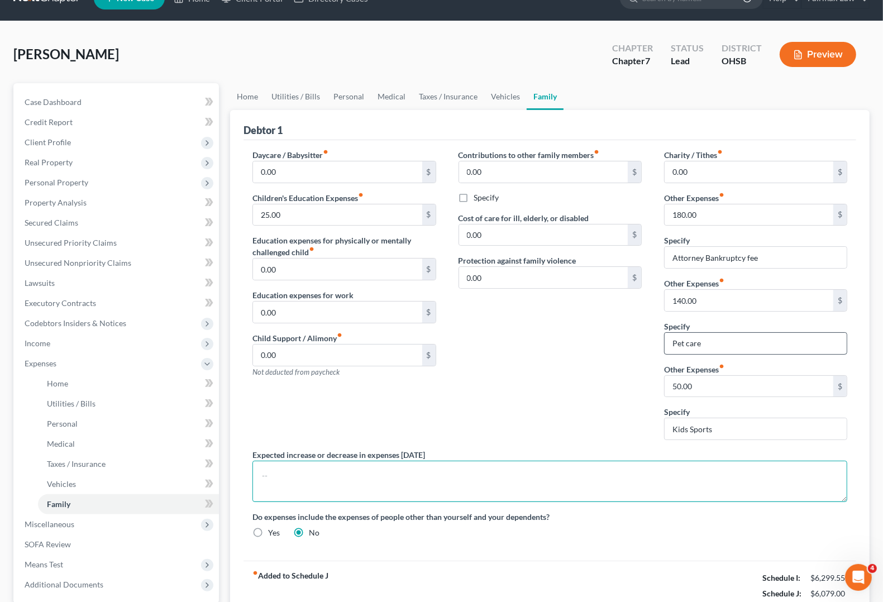
scroll to position [0, 0]
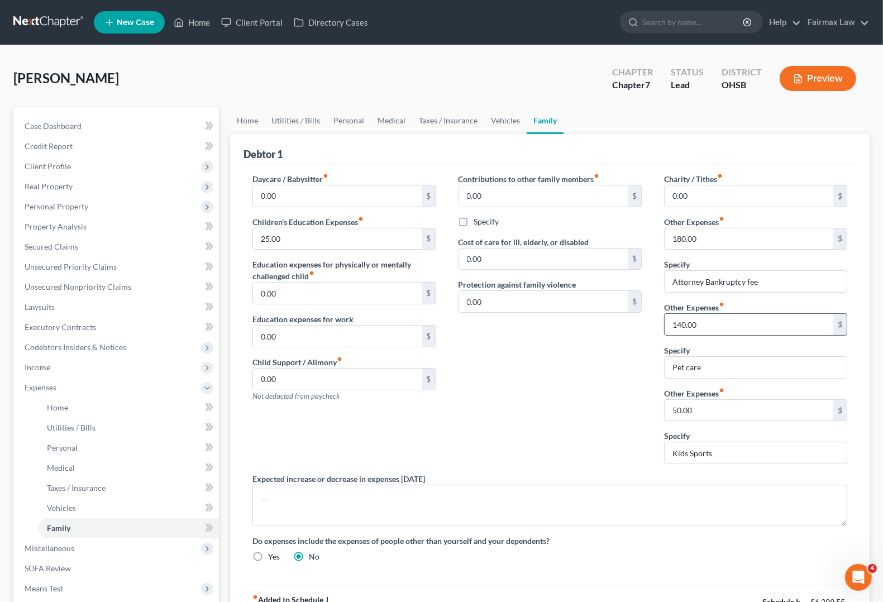
click at [669, 321] on input "140.00" at bounding box center [748, 324] width 169 height 21
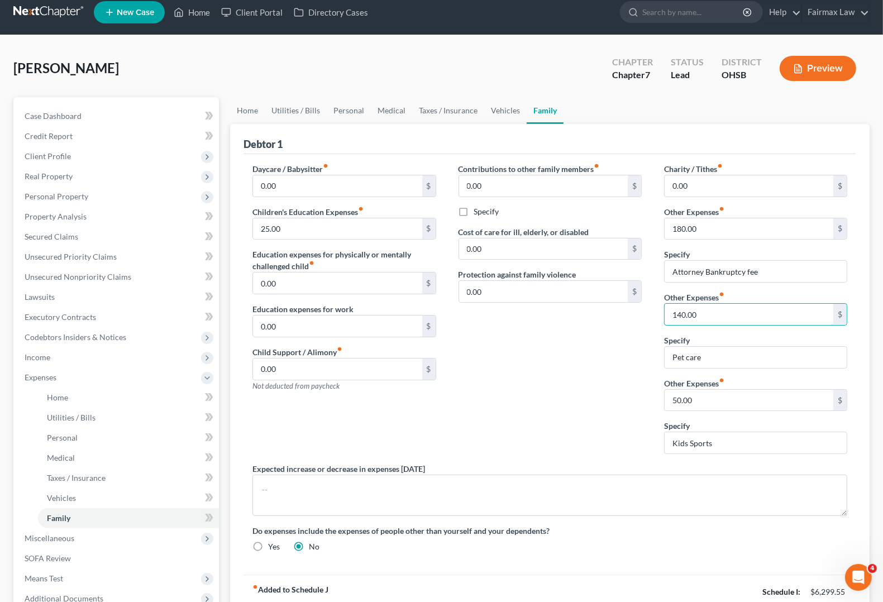
scroll to position [131, 0]
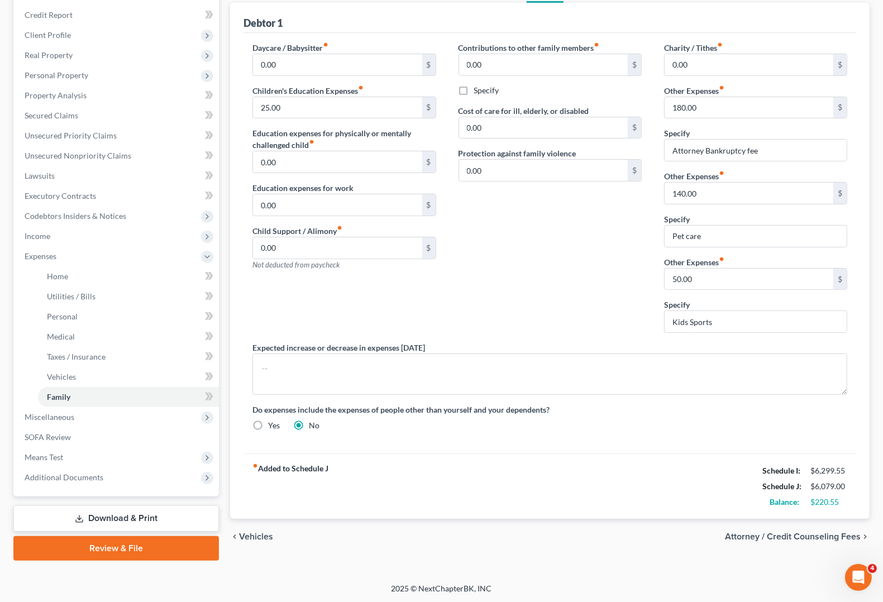
click at [293, 473] on strong "fiber_manual_record Added to Schedule J" at bounding box center [290, 486] width 76 height 47
click at [251, 539] on span "Vehicles" at bounding box center [256, 536] width 34 height 9
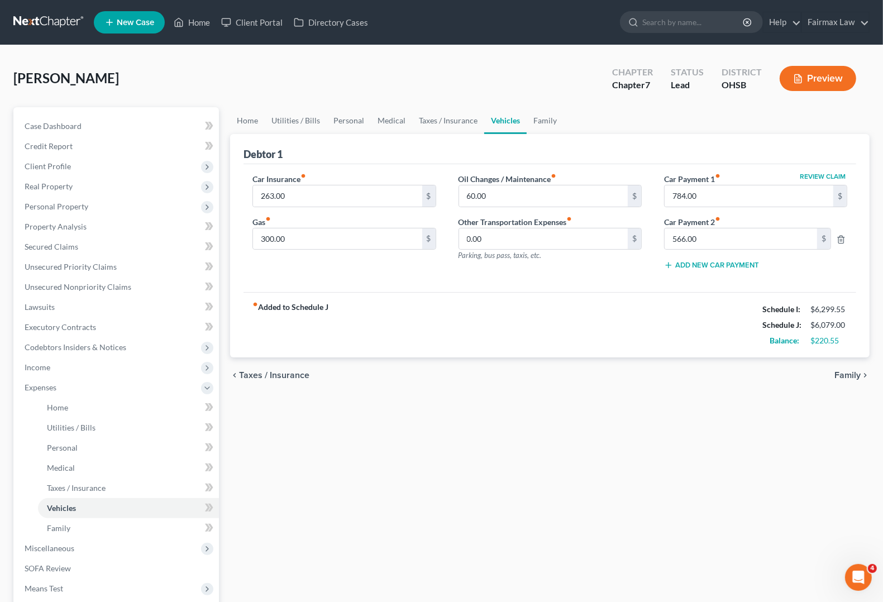
click at [288, 380] on span "Taxes / Insurance" at bounding box center [274, 375] width 70 height 9
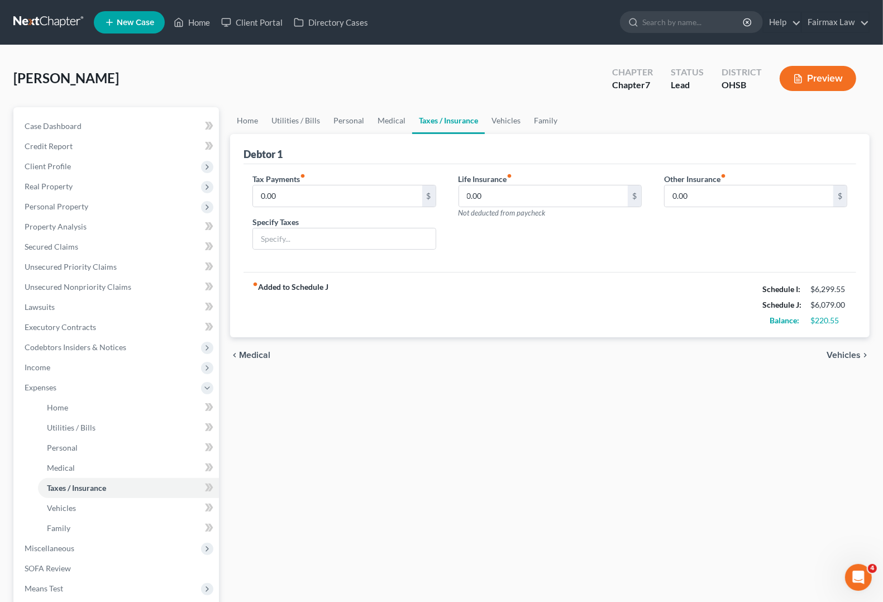
click at [244, 353] on span "Medical" at bounding box center [254, 355] width 31 height 9
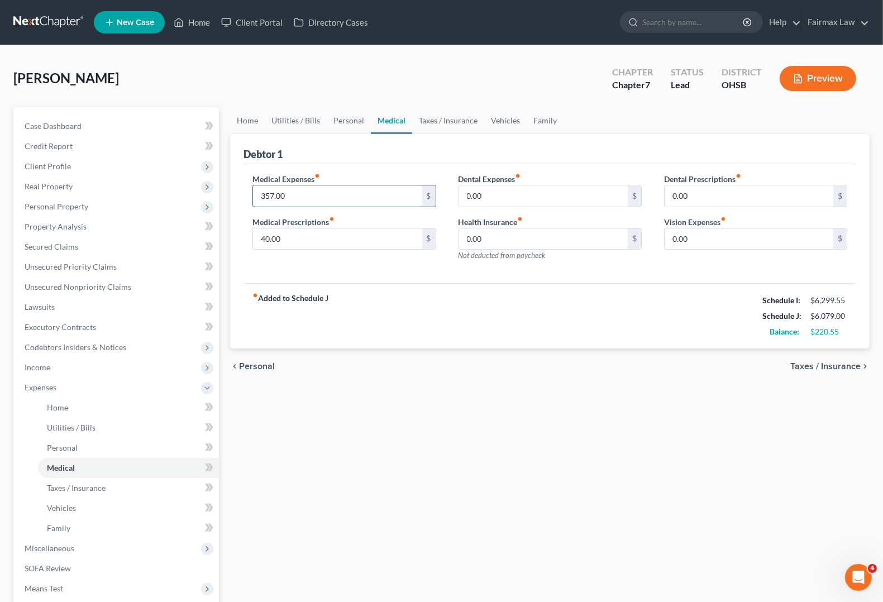
click at [389, 193] on input "357.00" at bounding box center [337, 195] width 169 height 21
drag, startPoint x: 379, startPoint y: 199, endPoint x: 145, endPoint y: 193, distance: 233.5
click at [145, 193] on div "Petition Navigation Case Dashboard Payments Invoices Payments Payments Credit R…" at bounding box center [441, 399] width 867 height 585
type input "397.00"
type input "65.00"
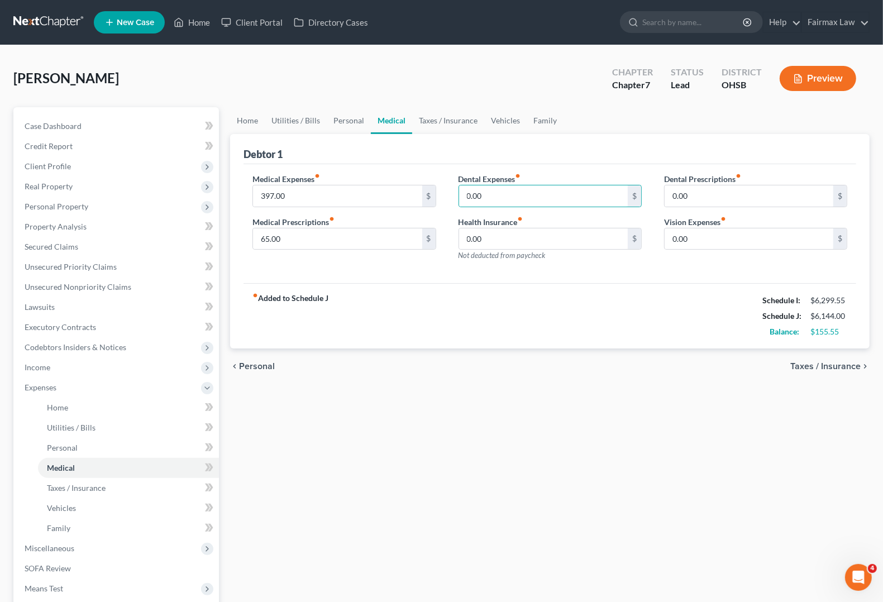
click at [443, 282] on div "Medical Expenses fiber_manual_record 397.00 $ Medical Prescriptions fiber_manua…" at bounding box center [549, 223] width 612 height 119
click at [459, 210] on div "Dental Expenses fiber_manual_record 0.00 $ Health Insurance fiber_manual_record…" at bounding box center [549, 221] width 205 height 97
click at [466, 199] on input "0.00" at bounding box center [543, 195] width 169 height 21
type input "1"
type input "175.00"
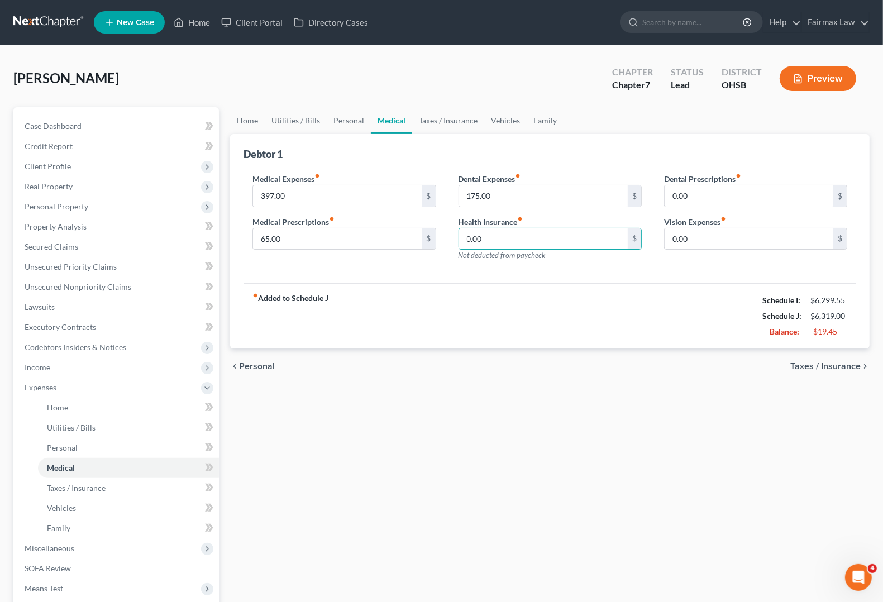
click at [250, 364] on span "Personal" at bounding box center [257, 366] width 36 height 9
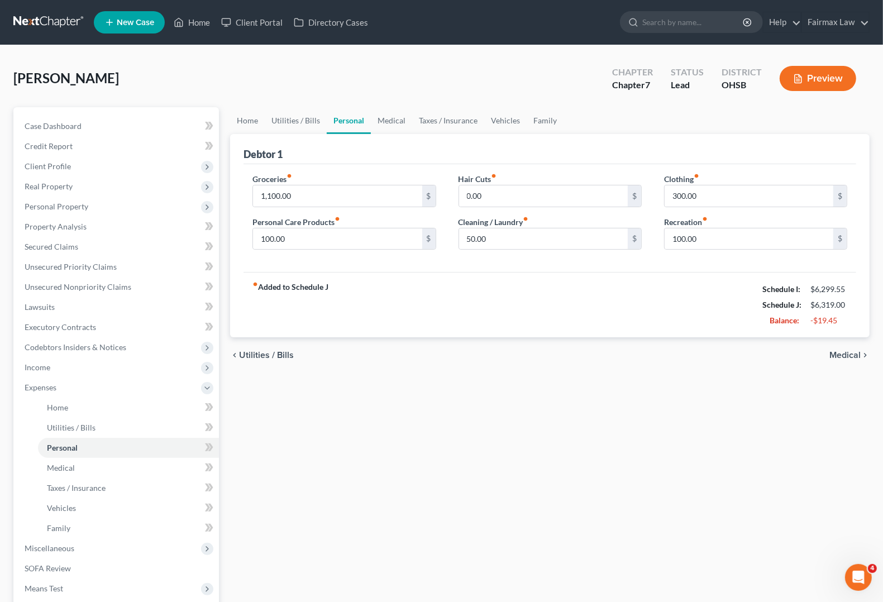
click at [261, 355] on span "Utilities / Bills" at bounding box center [266, 355] width 55 height 9
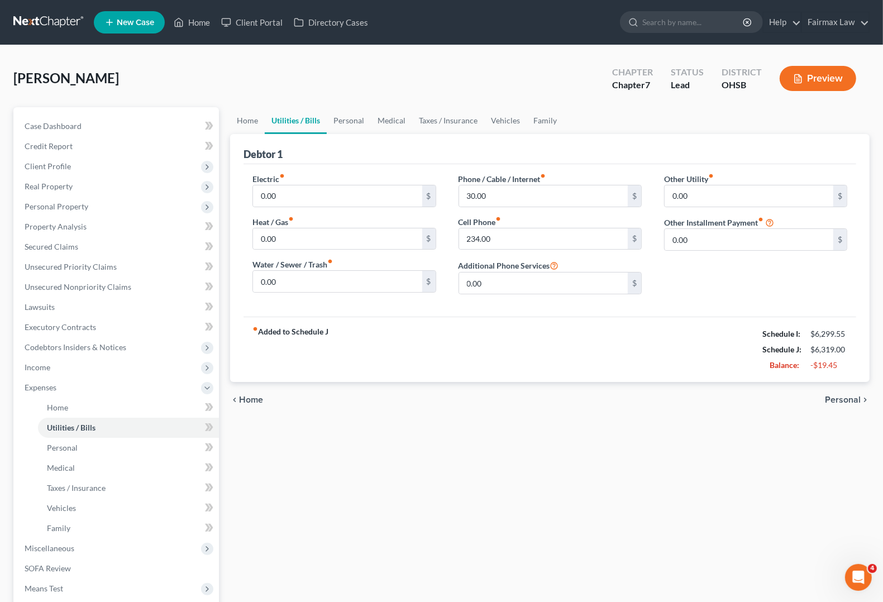
click at [849, 399] on span "Personal" at bounding box center [843, 399] width 36 height 9
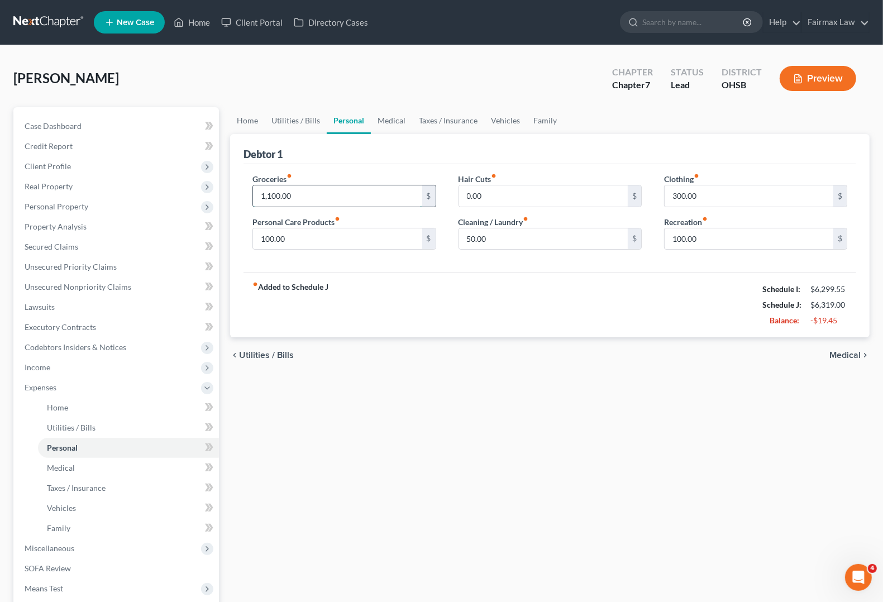
click at [268, 193] on input "1,100.00" at bounding box center [337, 195] width 169 height 21
type input "1,080.00"
click at [35, 363] on span "Income" at bounding box center [38, 366] width 26 height 9
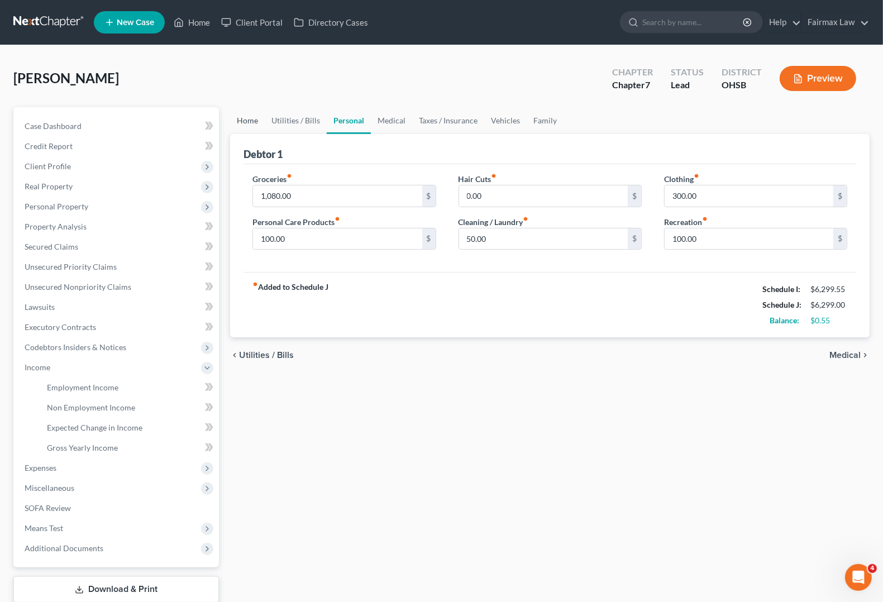
click at [240, 114] on link "Home" at bounding box center [247, 120] width 35 height 27
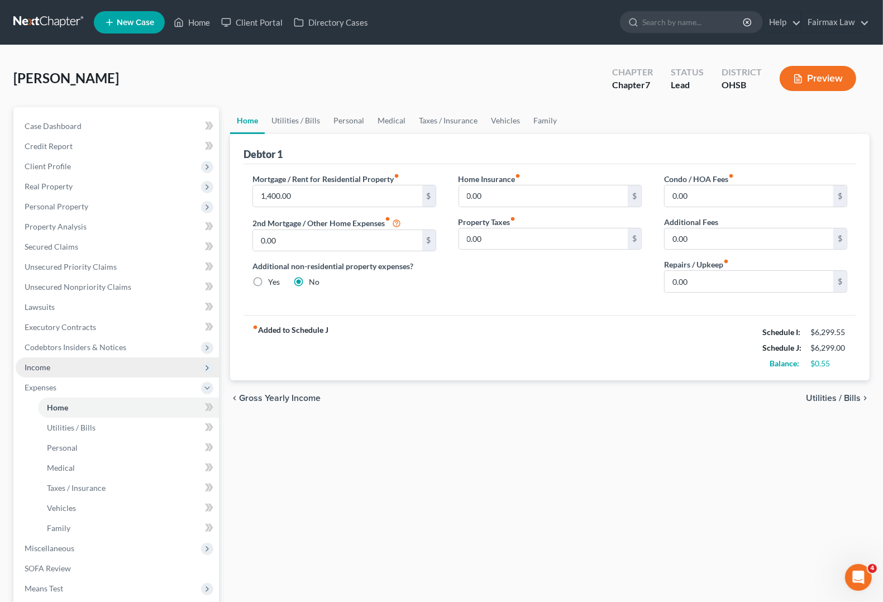
click at [43, 372] on span "Income" at bounding box center [117, 367] width 203 height 20
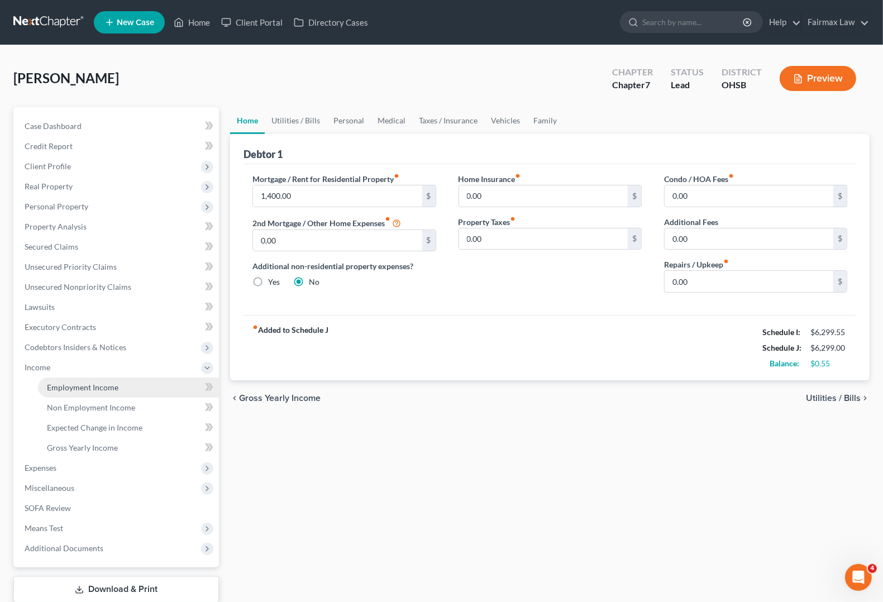
click at [88, 384] on span "Employment Income" at bounding box center [82, 386] width 71 height 9
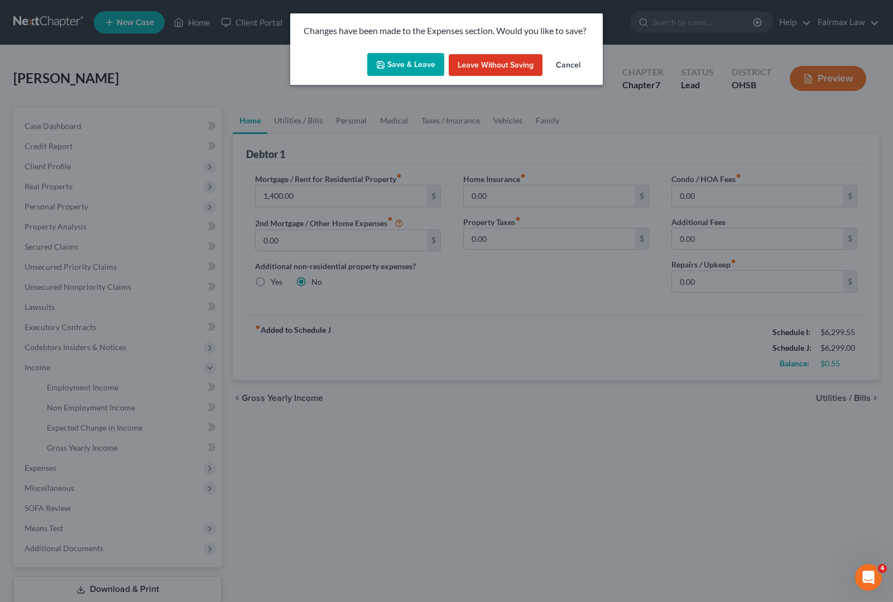
click at [395, 63] on button "Save & Leave" at bounding box center [405, 64] width 77 height 23
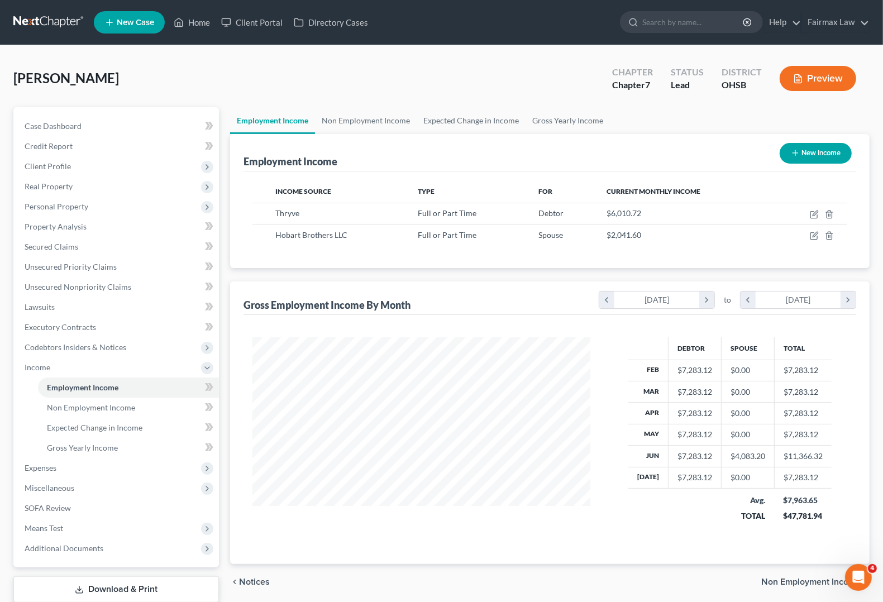
scroll to position [201, 359]
click at [106, 389] on span "Employment Income" at bounding box center [82, 386] width 71 height 9
click at [57, 472] on span "Expenses" at bounding box center [117, 468] width 203 height 20
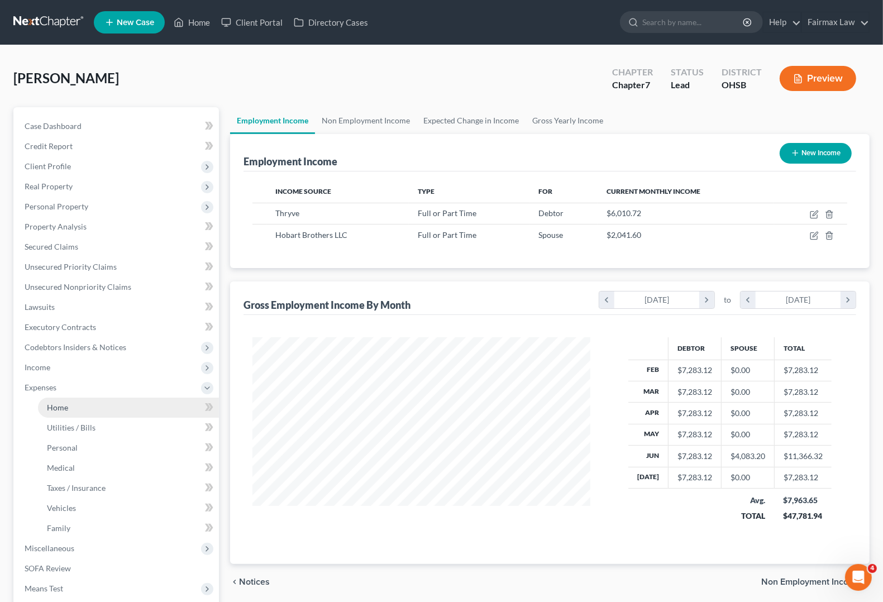
click at [55, 412] on link "Home" at bounding box center [128, 407] width 181 height 20
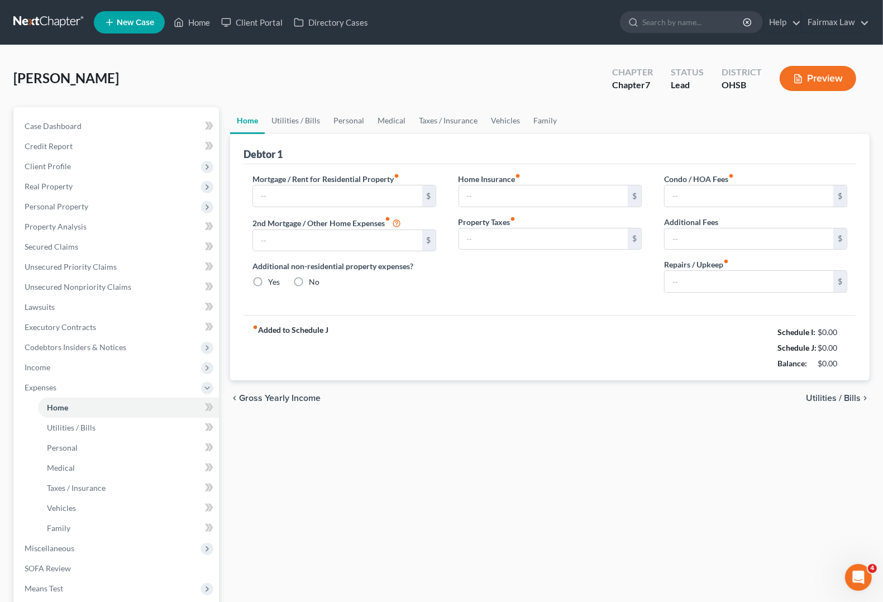
type input "1,400.00"
type input "0.00"
radio input "true"
type input "0.00"
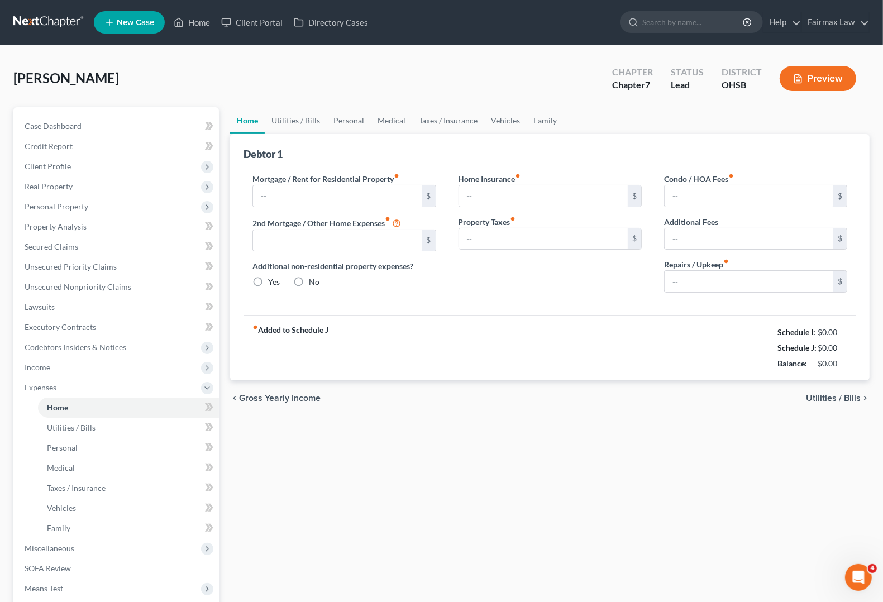
type input "0.00"
click at [827, 394] on span "Utilities / Bills" at bounding box center [833, 398] width 55 height 9
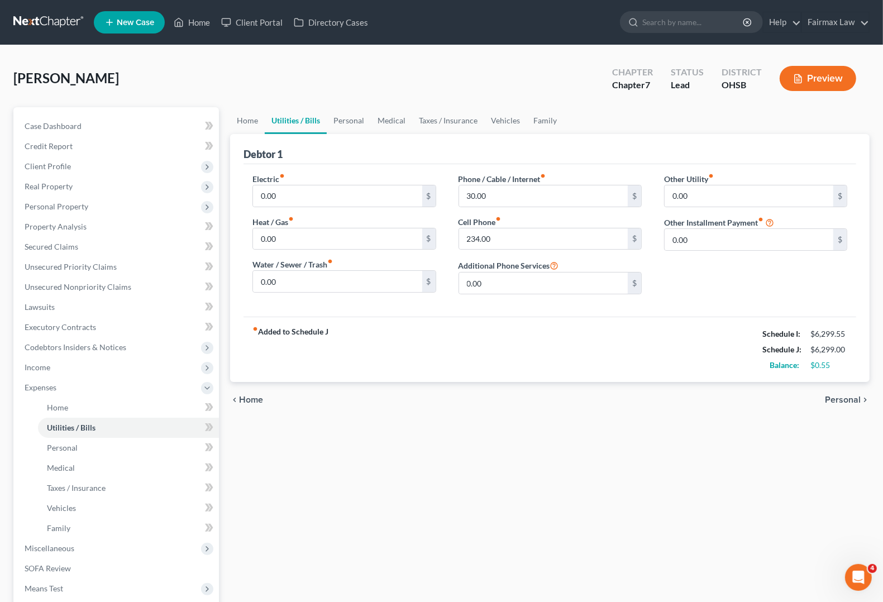
click at [827, 395] on span "Personal" at bounding box center [843, 399] width 36 height 9
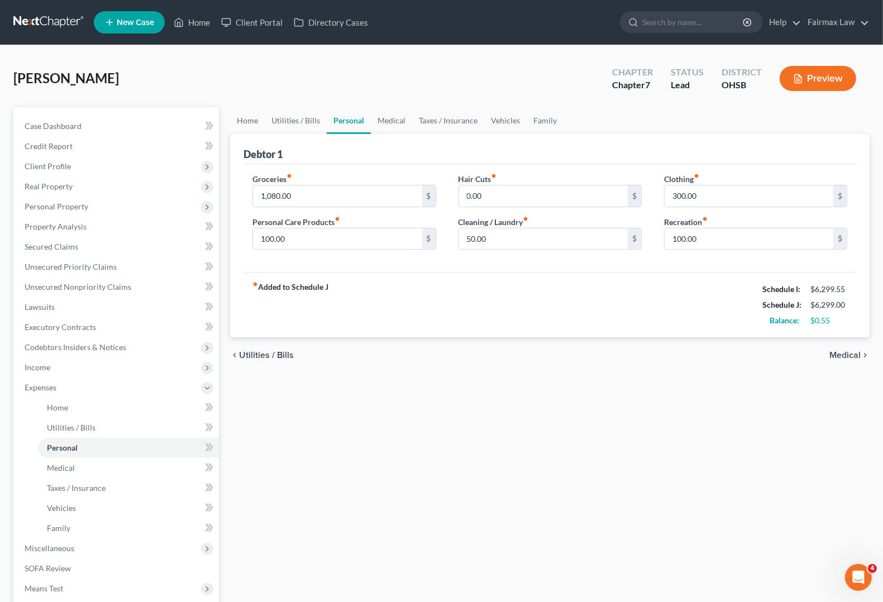
click at [855, 353] on span "Medical" at bounding box center [844, 355] width 31 height 9
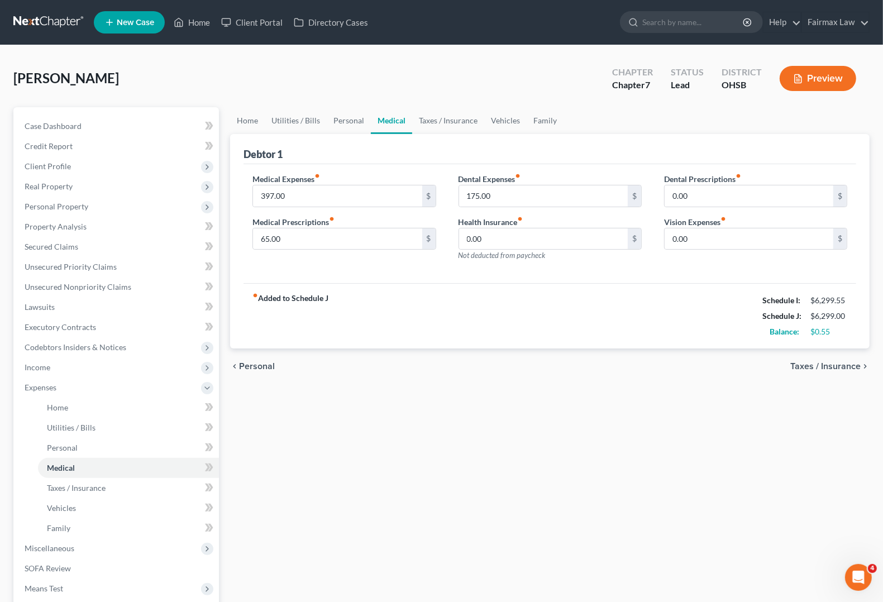
click at [855, 367] on span "Taxes / Insurance" at bounding box center [825, 366] width 70 height 9
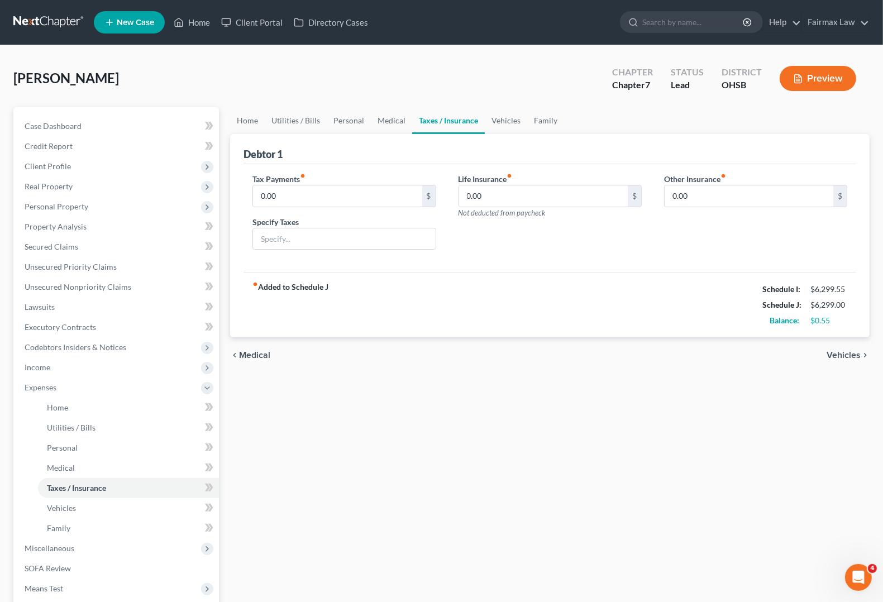
click at [854, 356] on span "Vehicles" at bounding box center [843, 355] width 34 height 9
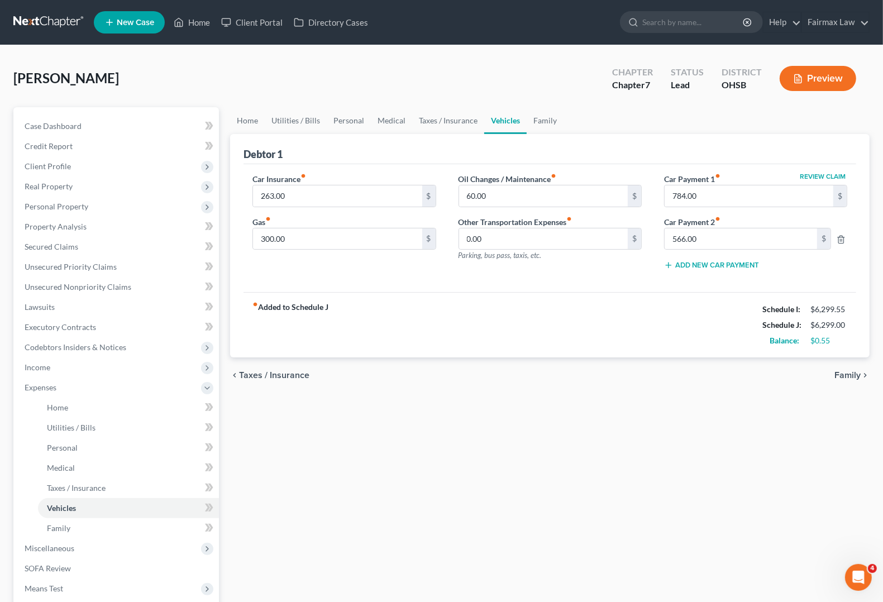
click at [852, 371] on span "Family" at bounding box center [847, 375] width 26 height 9
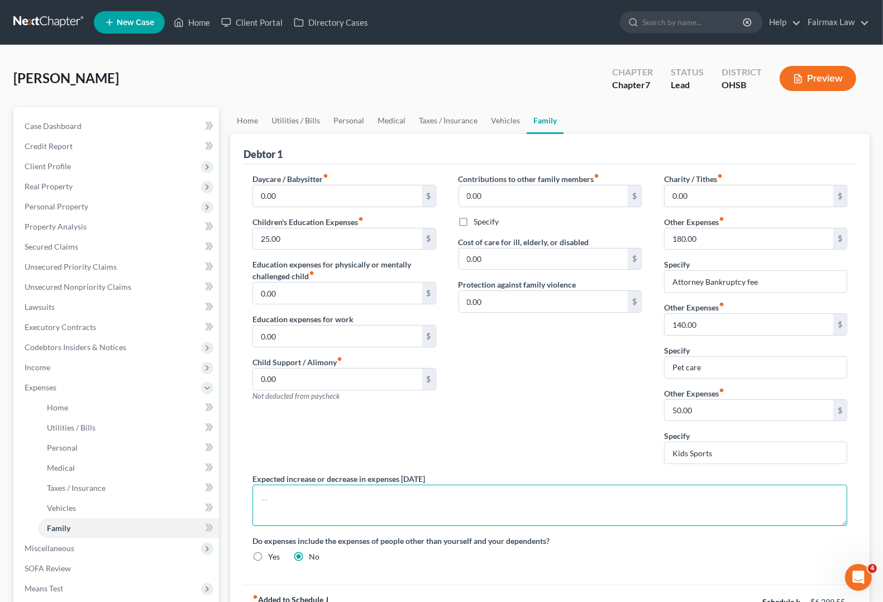
click at [450, 509] on textarea at bounding box center [549, 505] width 595 height 41
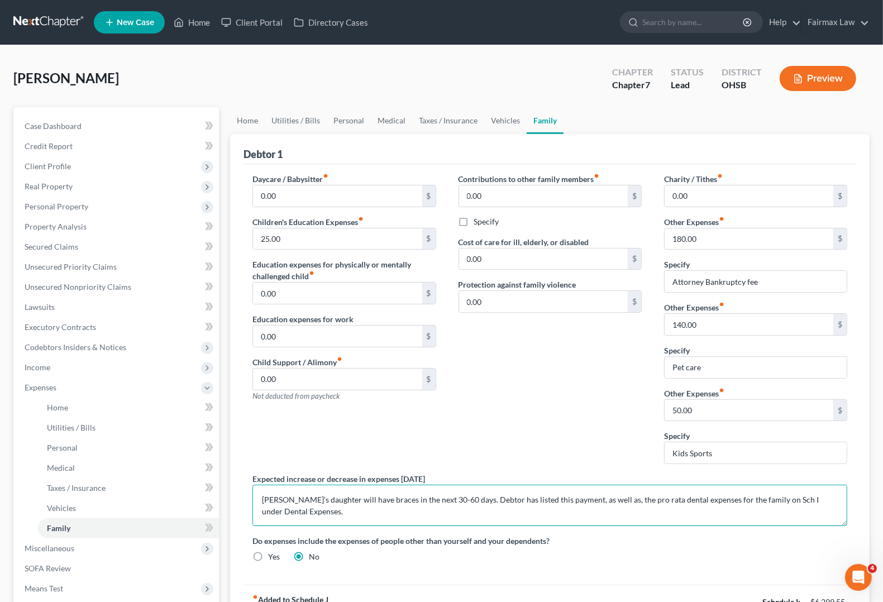
click at [560, 499] on textarea "[PERSON_NAME]'s daughter will have braces in the next 30-60 days. Debtor has li…" at bounding box center [549, 505] width 595 height 41
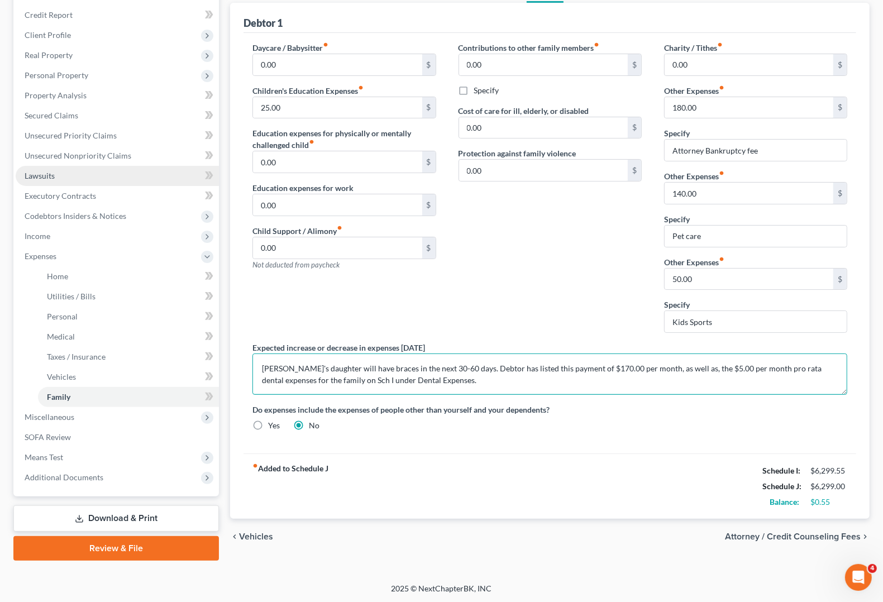
type textarea "[PERSON_NAME]'s daughter will have braces in the next 30-60 days. Debtor has li…"
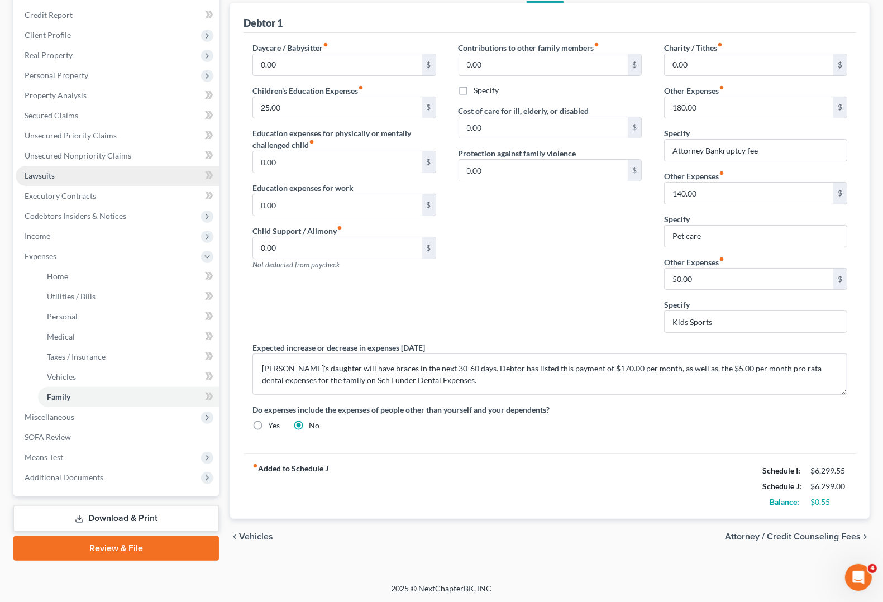
click at [37, 176] on span "Lawsuits" at bounding box center [40, 175] width 30 height 9
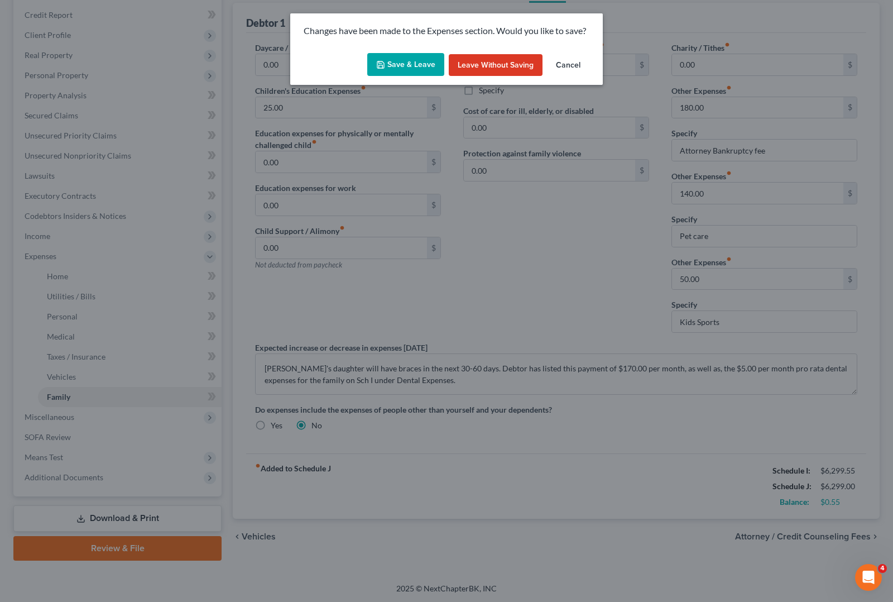
click at [395, 65] on button "Save & Leave" at bounding box center [405, 64] width 77 height 23
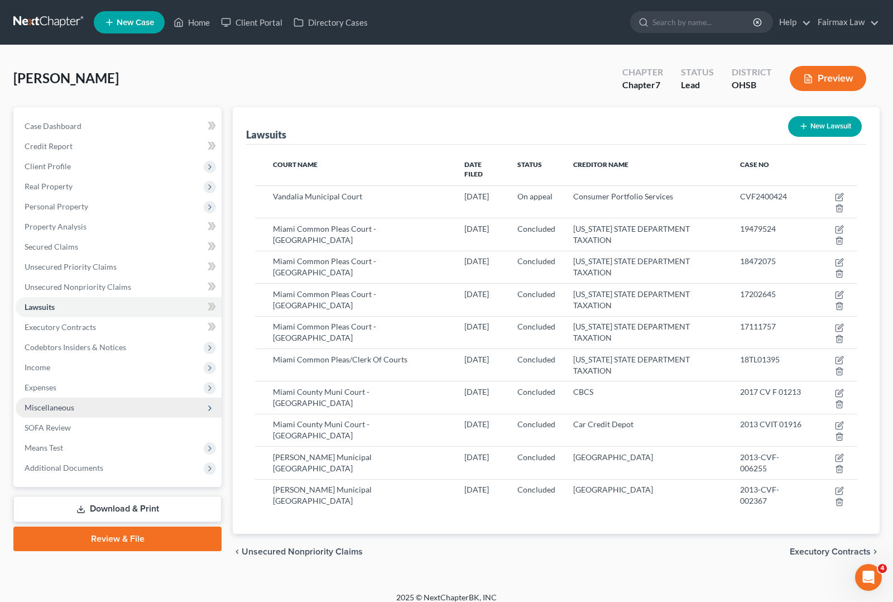
drag, startPoint x: 55, startPoint y: 408, endPoint x: 90, endPoint y: 408, distance: 35.2
click at [55, 408] on span "Miscellaneous" at bounding box center [50, 407] width 50 height 9
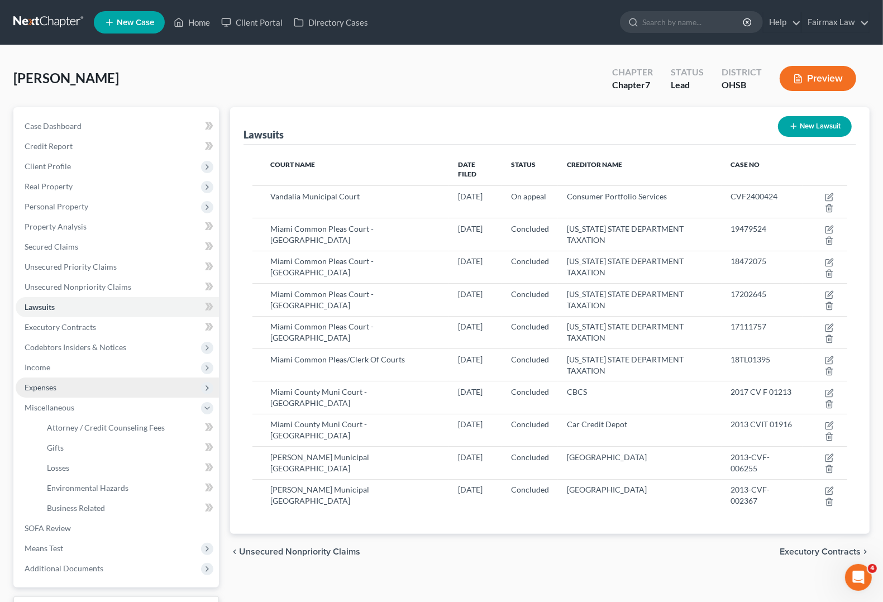
click at [53, 388] on span "Expenses" at bounding box center [41, 386] width 32 height 9
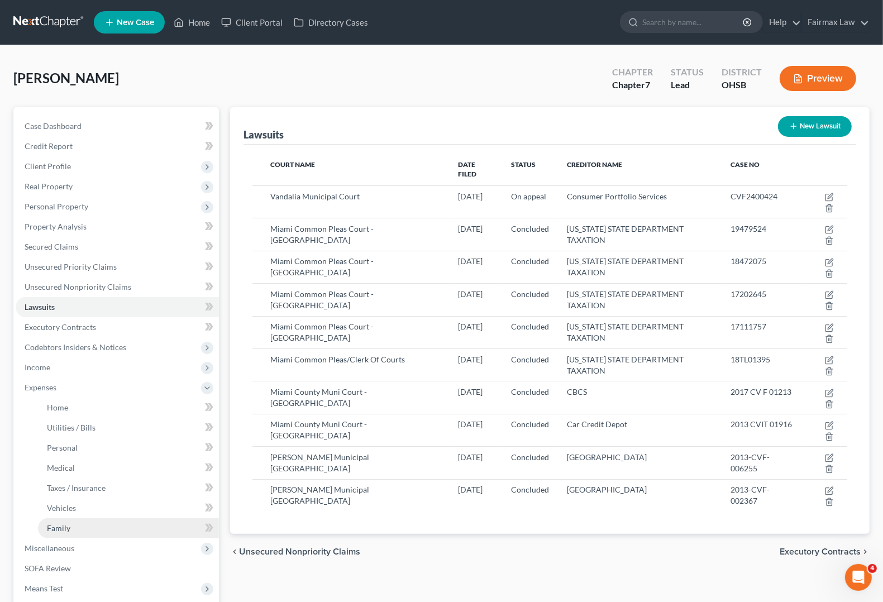
click at [64, 523] on span "Family" at bounding box center [58, 527] width 23 height 9
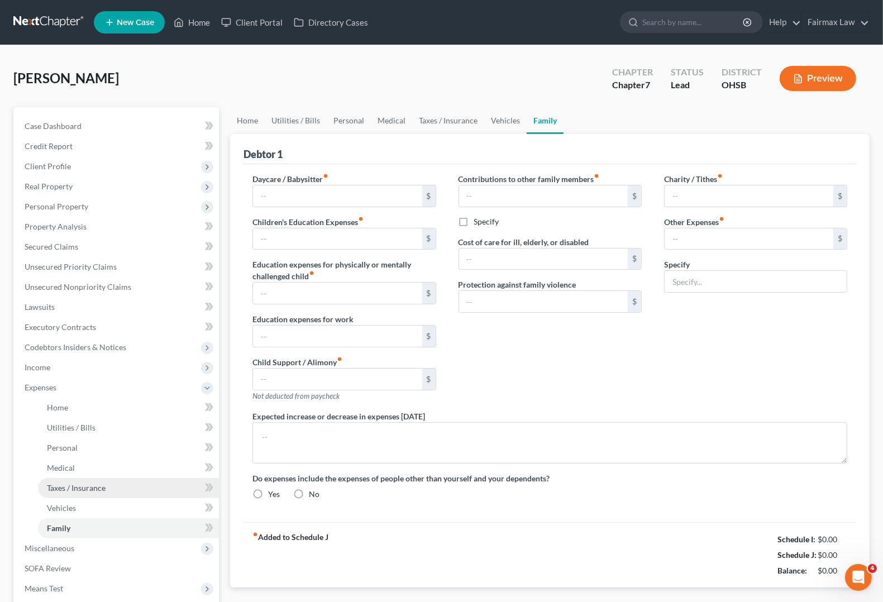
click at [93, 487] on span "Taxes / Insurance" at bounding box center [76, 487] width 59 height 9
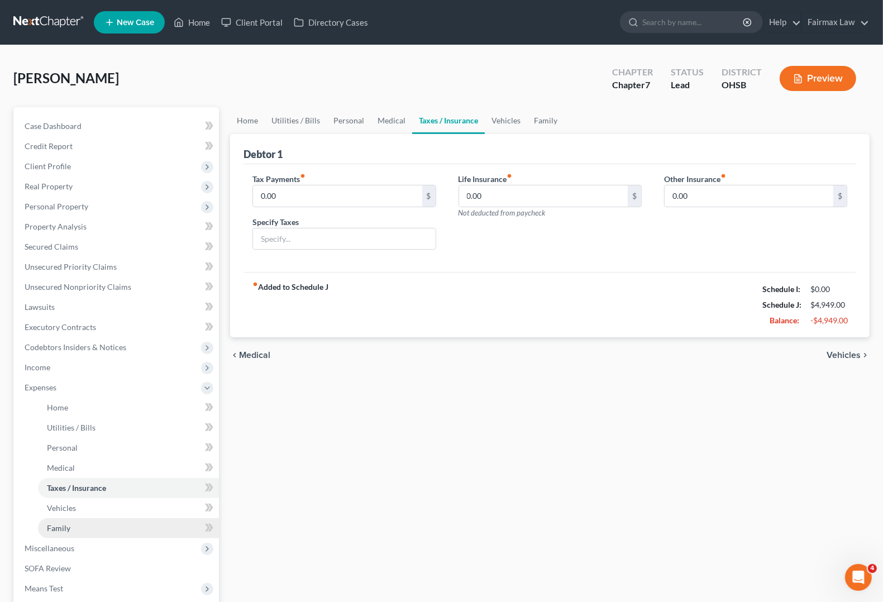
click at [65, 528] on span "Family" at bounding box center [58, 527] width 23 height 9
